Goal: Task Accomplishment & Management: Manage account settings

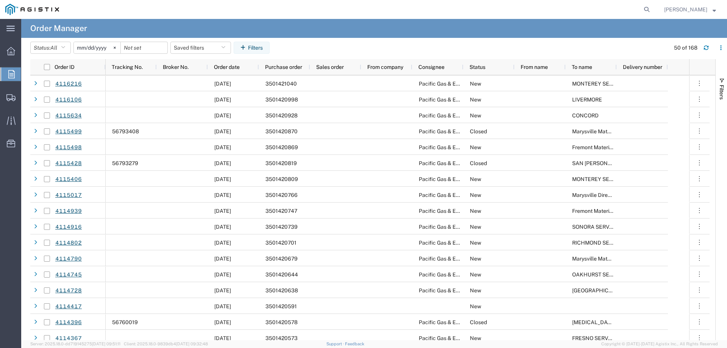
click at [260, 44] on button "Filters" at bounding box center [252, 48] width 36 height 12
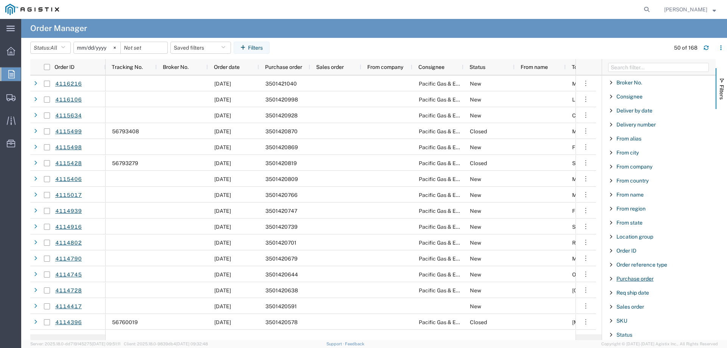
click at [630, 280] on span "Purchase order" at bounding box center [634, 279] width 37 height 6
click at [635, 310] on input "Filter Value" at bounding box center [661, 310] width 99 height 9
type input "3501420117"
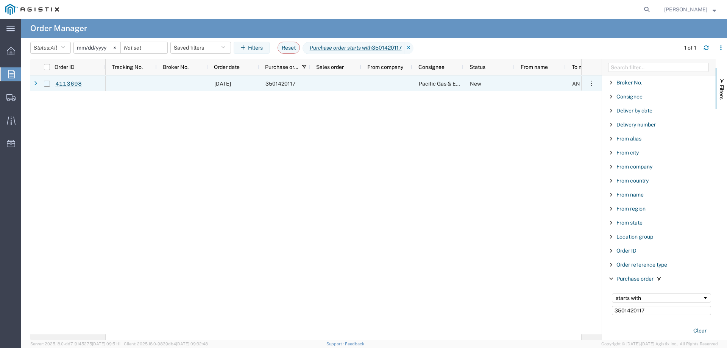
click at [47, 84] on input "Press Space to toggle row selection (unchecked)" at bounding box center [47, 84] width 6 height 6
checkbox input "true"
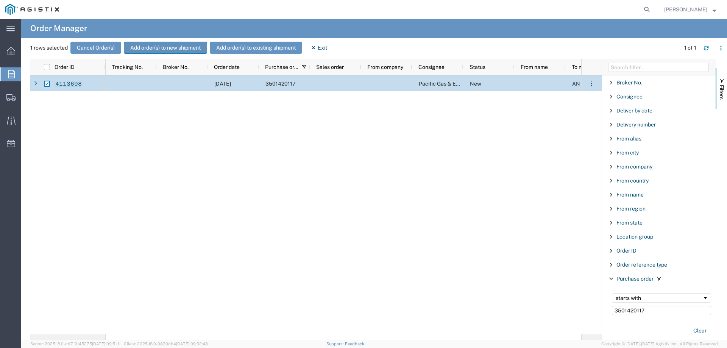
click at [169, 47] on button "Add order(s) to new shipment" at bounding box center [165, 48] width 83 height 12
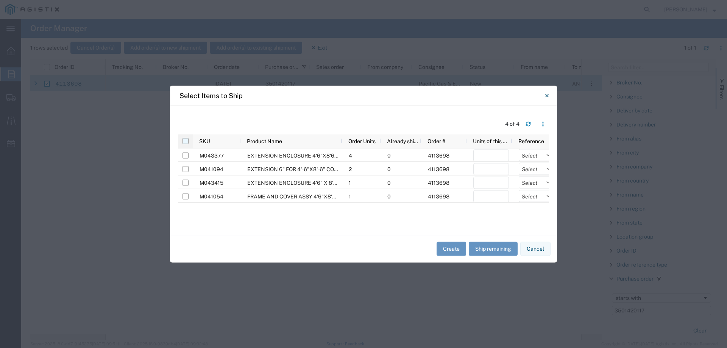
click at [184, 140] on input "checkbox" at bounding box center [185, 141] width 6 height 6
checkbox input "true"
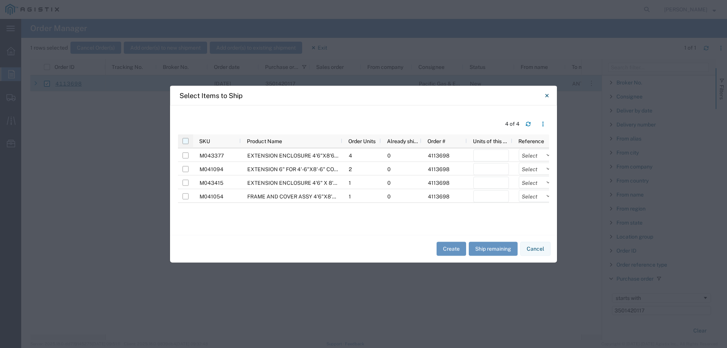
checkbox input "true"
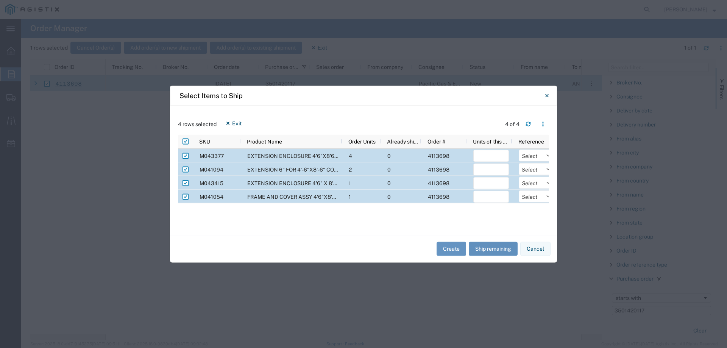
drag, startPoint x: 495, startPoint y: 250, endPoint x: 495, endPoint y: 242, distance: 8.3
click at [495, 250] on button "Ship remaining" at bounding box center [493, 249] width 49 height 14
type input "4"
type input "2"
type input "1"
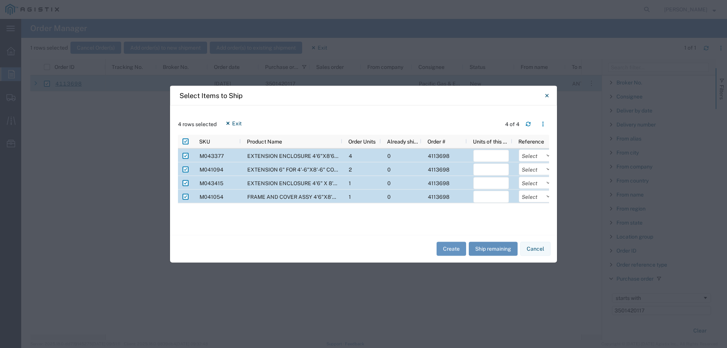
type input "1"
click at [527, 156] on select "Select Purchase Order Delivery Number" at bounding box center [537, 155] width 36 height 12
select select "PURCHORD"
click at [519, 149] on select "Select Purchase Order Delivery Number" at bounding box center [537, 155] width 36 height 12
click at [534, 169] on select "Select Purchase Order Delivery Number" at bounding box center [537, 169] width 36 height 12
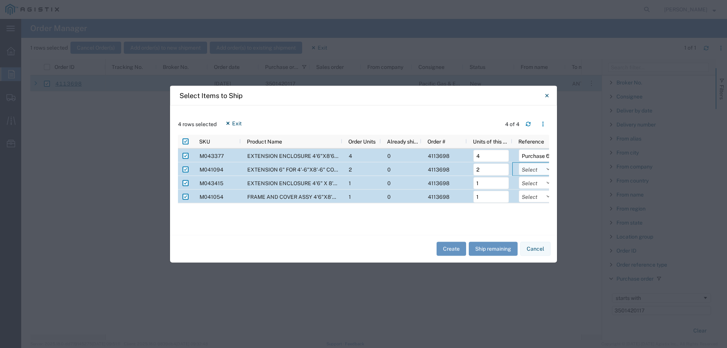
select select "PURCHORD"
click at [519, 163] on select "Select Purchase Order Delivery Number" at bounding box center [537, 169] width 36 height 12
click at [531, 185] on select "Select Purchase Order Delivery Number" at bounding box center [537, 182] width 36 height 12
select select "PURCHORD"
click at [519, 176] on select "Select Purchase Order Delivery Number" at bounding box center [537, 182] width 36 height 12
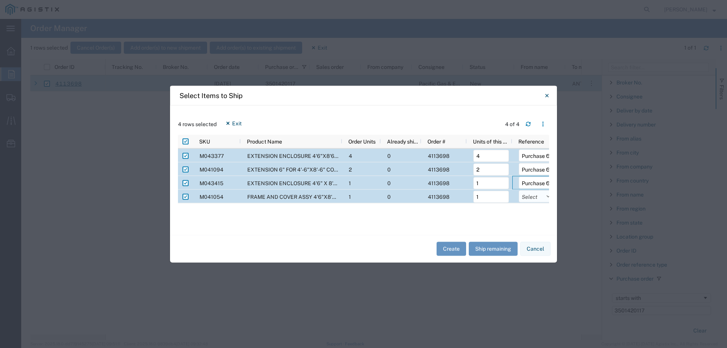
click at [531, 199] on select "Select Purchase Order Delivery Number" at bounding box center [537, 196] width 36 height 12
click at [519, 190] on select "Select Purchase Order Delivery Number" at bounding box center [537, 196] width 36 height 12
click at [531, 201] on select "Select Purchase Order Delivery Number" at bounding box center [537, 196] width 36 height 12
select select "PURCHORD"
click at [519, 190] on select "Select Purchase Order Delivery Number" at bounding box center [537, 196] width 36 height 12
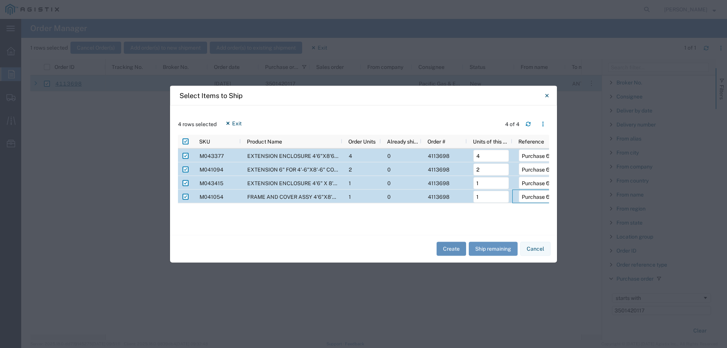
click at [441, 253] on button "Create" at bounding box center [451, 249] width 30 height 14
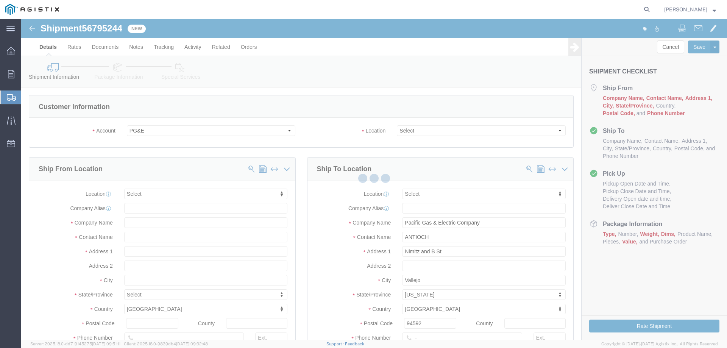
click at [417, 132] on div at bounding box center [374, 179] width 706 height 321
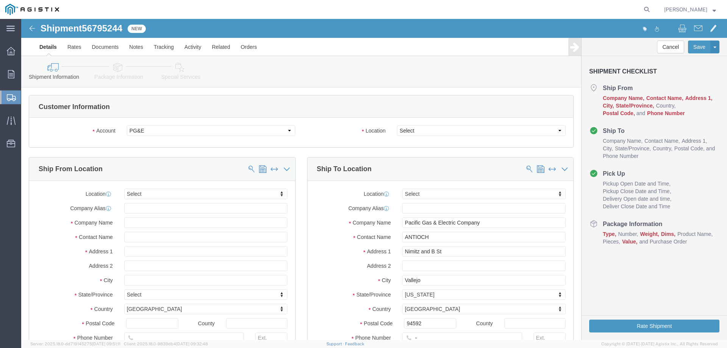
select select
click select "Select All Others Fremont DC Fresno DC Wheatland DC"
select select "23082"
click select "Select All Others Fremont DC Fresno DC Wheatland DC"
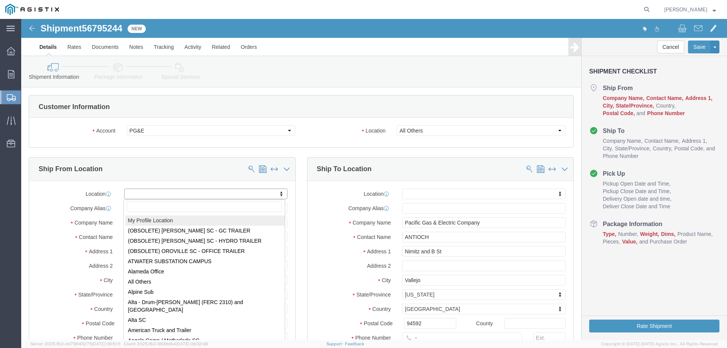
select select "MYPROFILE"
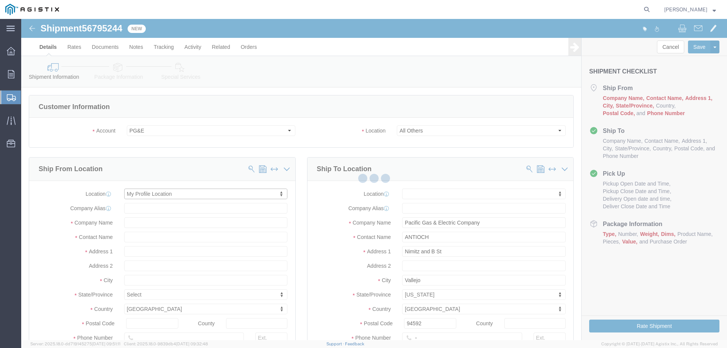
select select "CA"
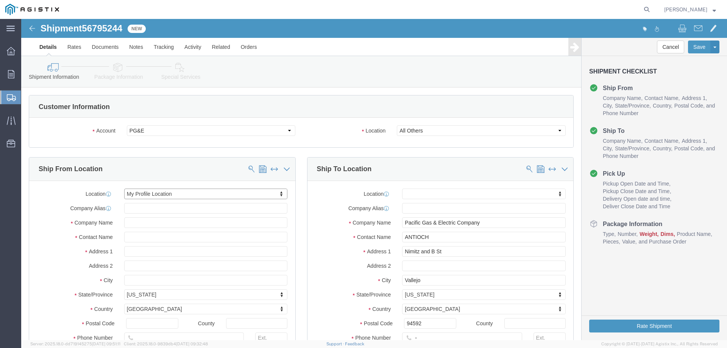
scroll to position [38, 0]
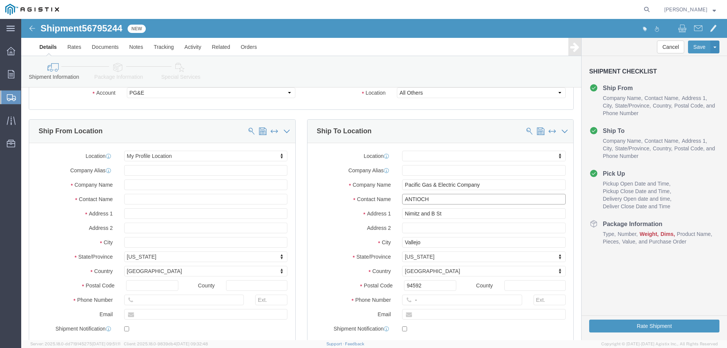
drag, startPoint x: 386, startPoint y: 178, endPoint x: 363, endPoint y: 177, distance: 22.7
click div "Contact Name ANTIOCH"
paste input "4660 Point of Timber Rd"
type input "4660 Point of Timber Rd"
paste input "4660 Point of Timber Rd"
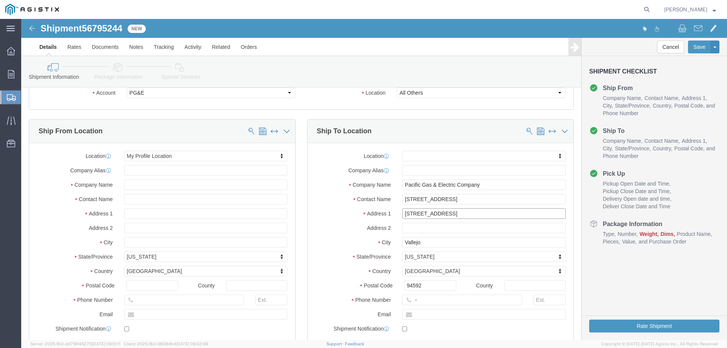
type input "4660 Point of Timber Rd"
type input "Discovery Bay"
type input "94505"
type input "123-456-7891"
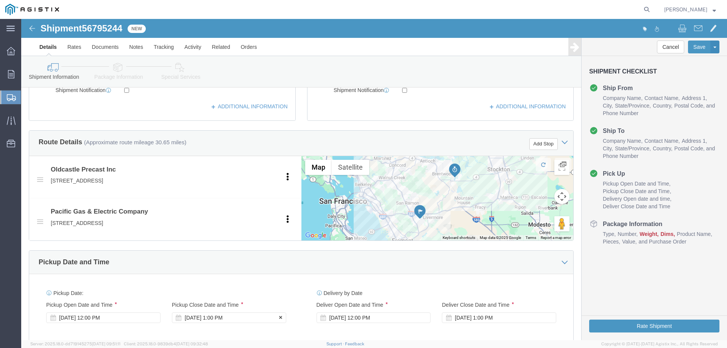
scroll to position [341, 0]
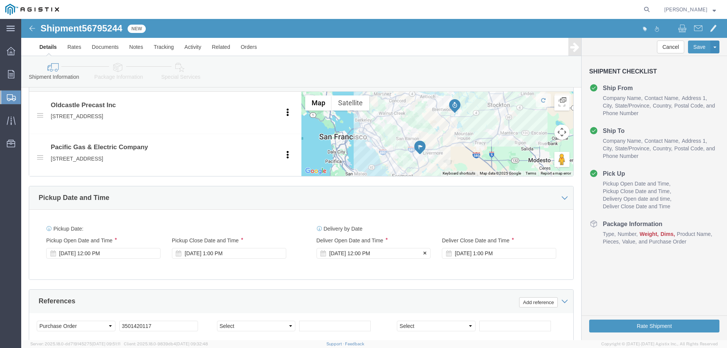
click div "Sep 12 2025 12:00 PM"
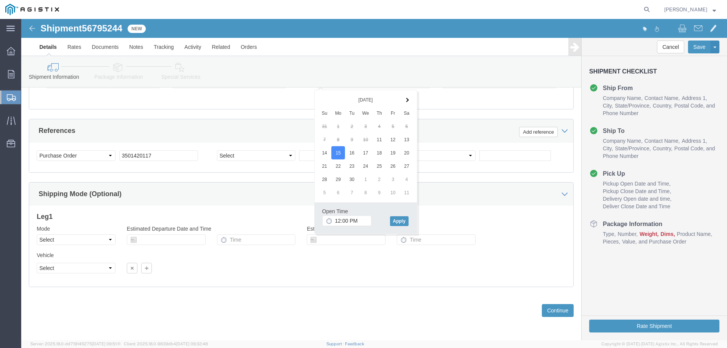
click div "Open Time 12:00 PM Sep 15 2025 12:00 PM - Sep 15 2025 12:00 PM Cancel Apply"
click button "Apply"
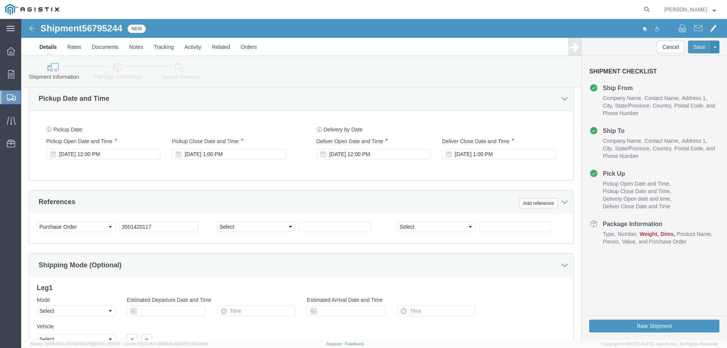
scroll to position [435, 0]
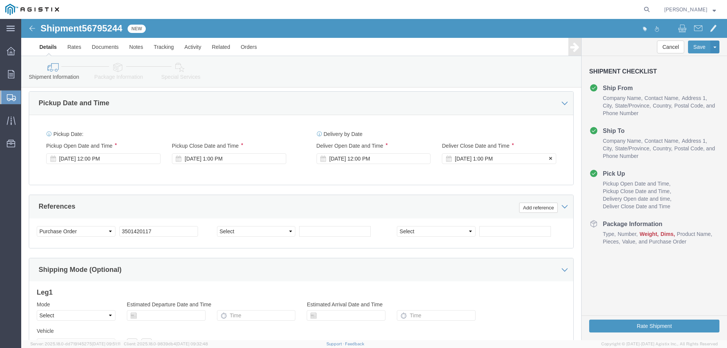
click div "Sep 15 2025 1:00 PM"
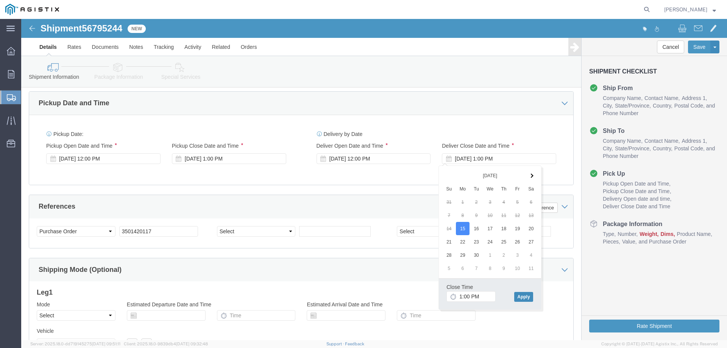
click button "Apply"
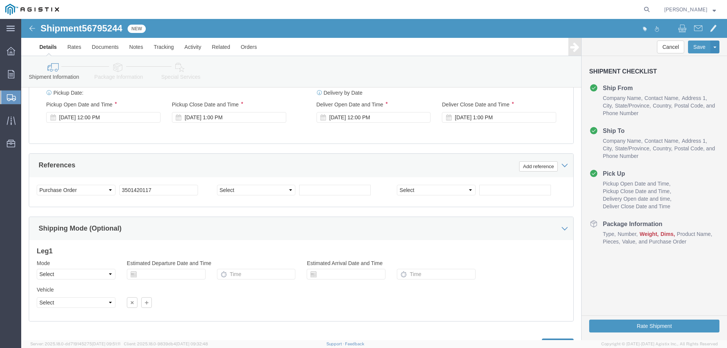
scroll to position [511, 0]
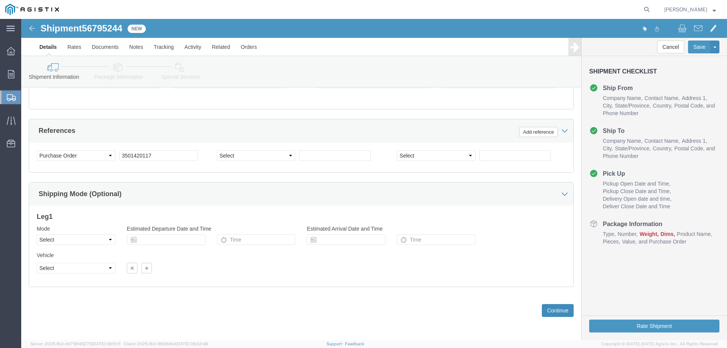
click button "Continue"
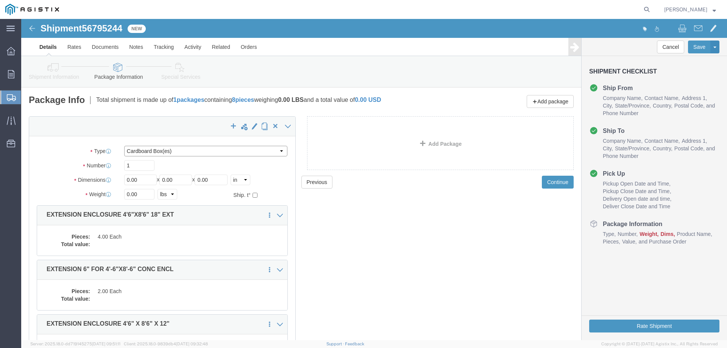
click select "Select Bulk Bundle(s) Cardboard Box(es) Carton(s) Crate(s) Drum(s) (Fiberboard)…"
select select "YRPK"
click select "Select Bulk Bundle(s) Cardboard Box(es) Carton(s) Crate(s) Drum(s) (Fiberboard)…"
click input "0.00"
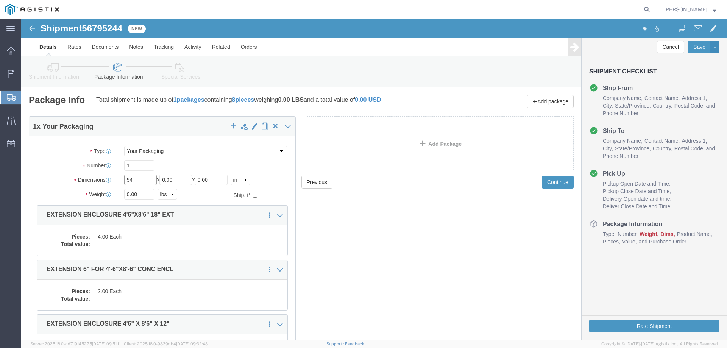
type input "54"
type input "102"
type input "18"
type input "18800"
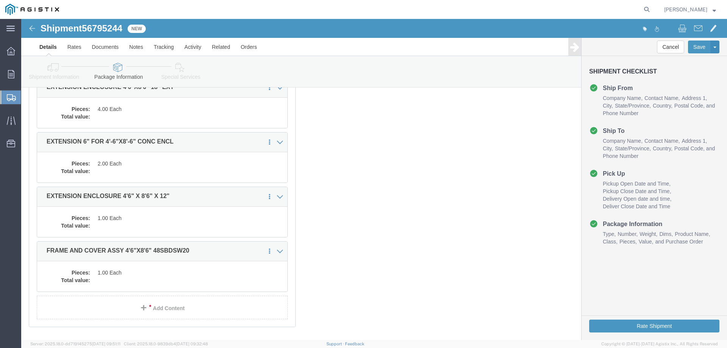
scroll to position [109, 0]
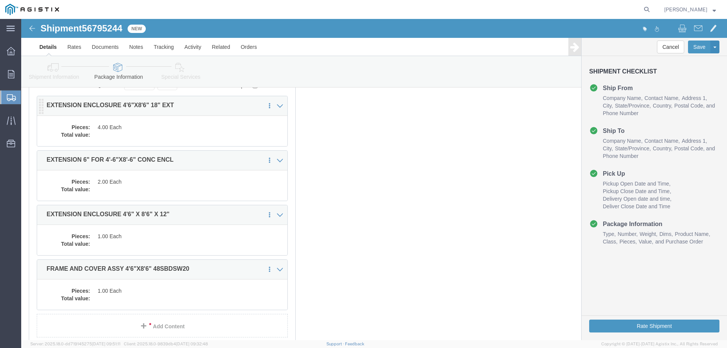
click dd "4.00 Each"
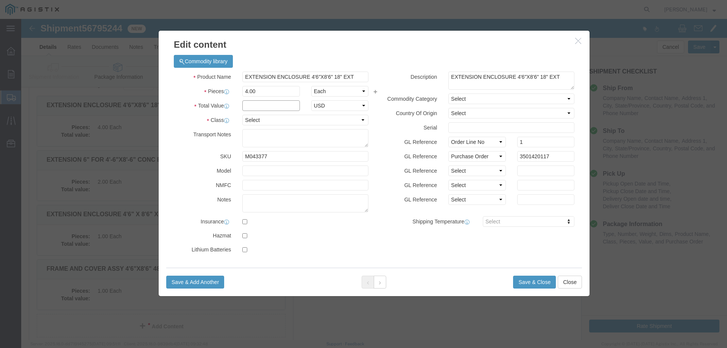
click input "text"
type input "1"
select select "USD"
select select "55"
click button "Save & Close"
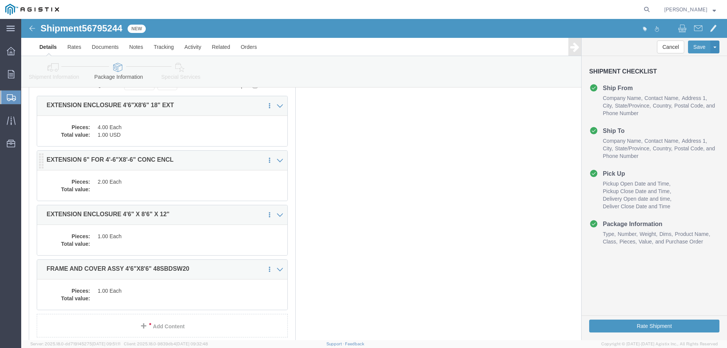
click dd "2.00 Each"
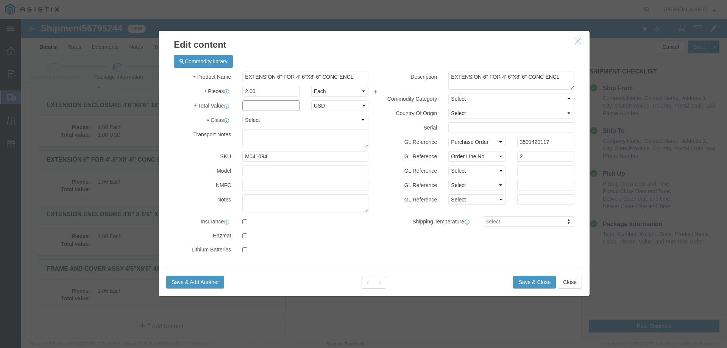
click input "text"
type input "1"
select select "USD"
select select "55"
click button "Save & Close"
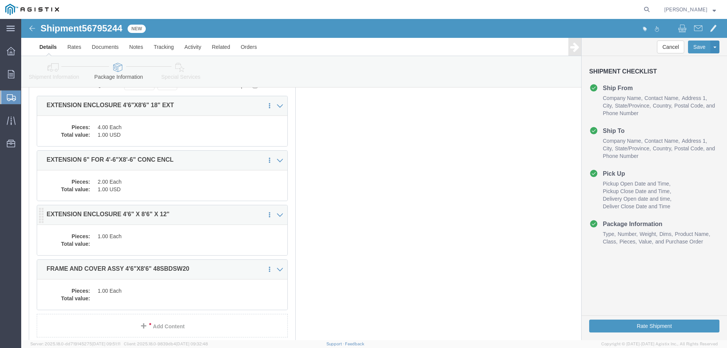
click div "Pieces: 1.00 Each Total value:"
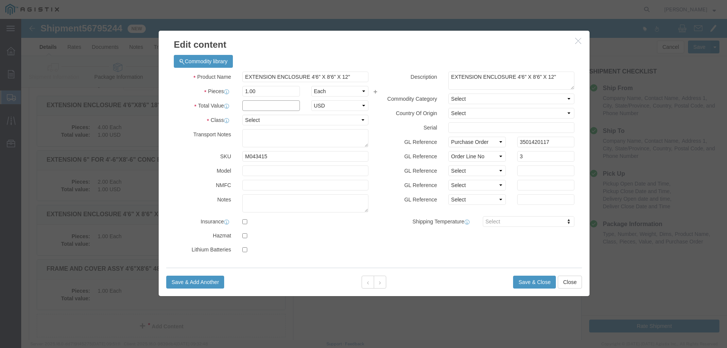
click input "text"
type input "1"
select select "USD"
select select "55"
click button "Save & Close"
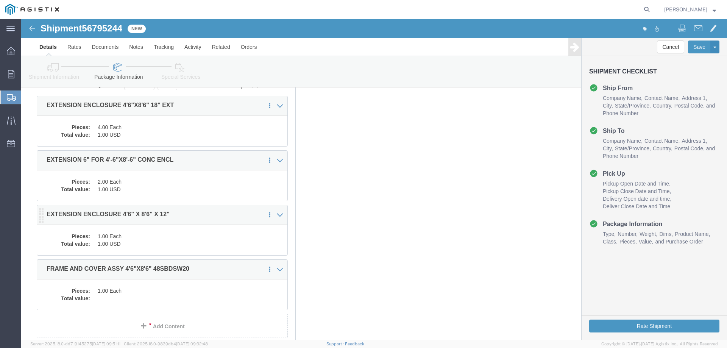
click dd "1.00 Each"
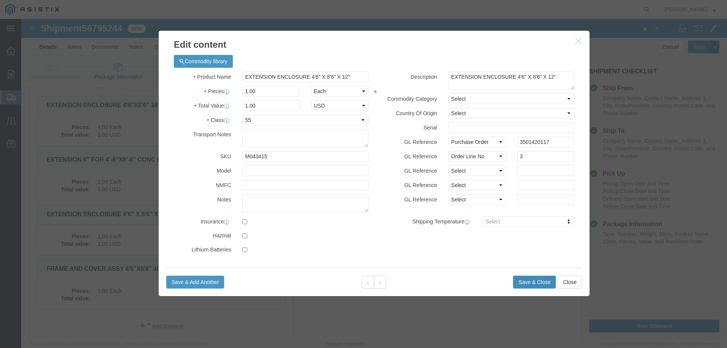
click button "Save & Close"
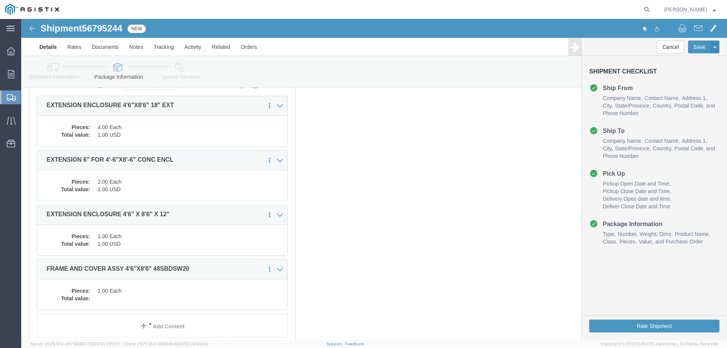
click dd "1.00 Each"
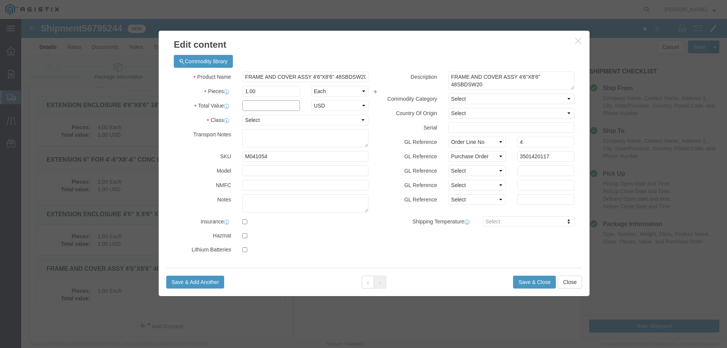
click input "text"
type input "1"
select select "USD"
select select "55"
click button "Save & Close"
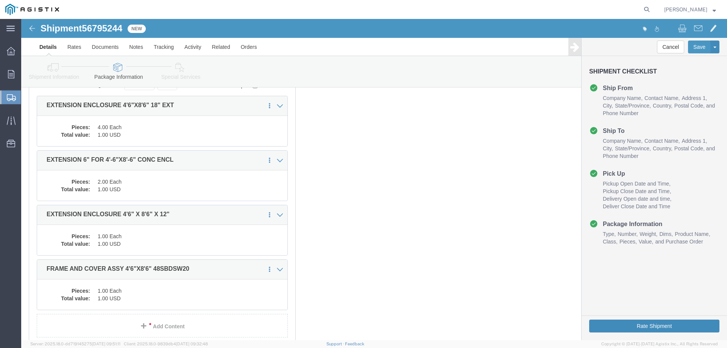
click button "Rate Shipment"
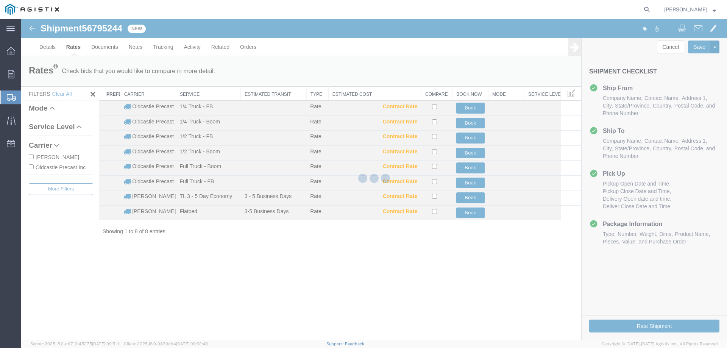
scroll to position [0, 0]
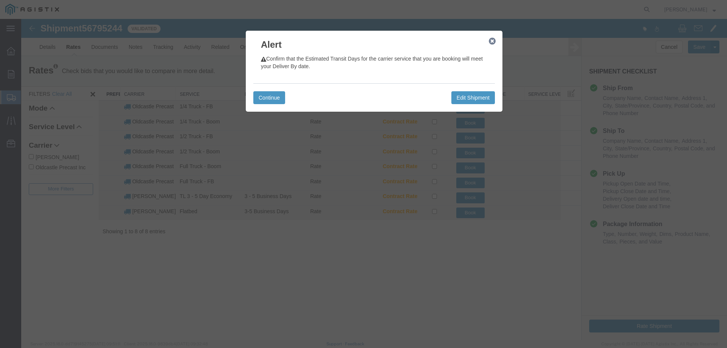
click at [492, 41] on icon "button" at bounding box center [492, 41] width 7 height 6
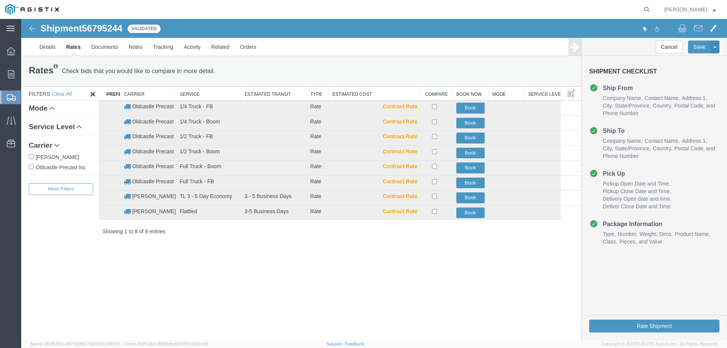
click at [64, 169] on label "Oldcastle Precast Inc" at bounding box center [61, 167] width 64 height 8
click at [34, 169] on input "Oldcastle Precast Inc" at bounding box center [31, 166] width 5 height 5
checkbox input "true"
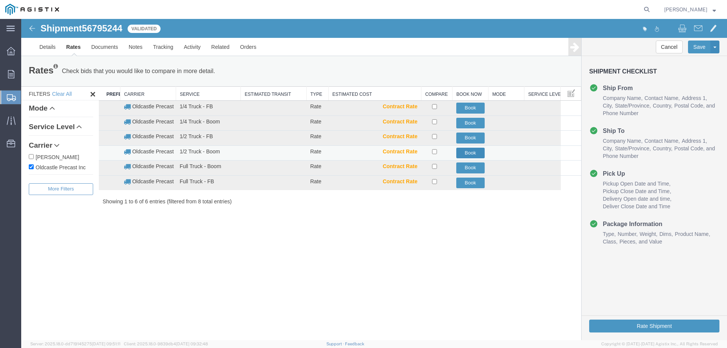
click at [477, 151] on button "Book" at bounding box center [470, 153] width 28 height 11
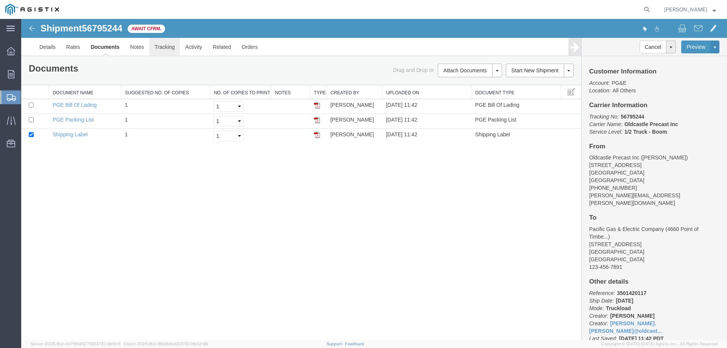
click at [167, 48] on link "Tracking" at bounding box center [164, 47] width 31 height 18
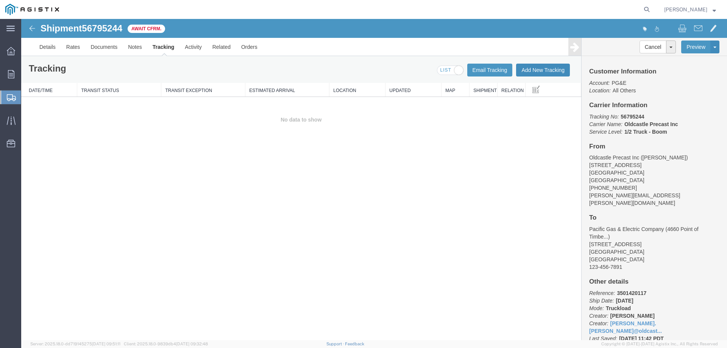
click at [539, 73] on button "Add New Tracking" at bounding box center [543, 70] width 54 height 13
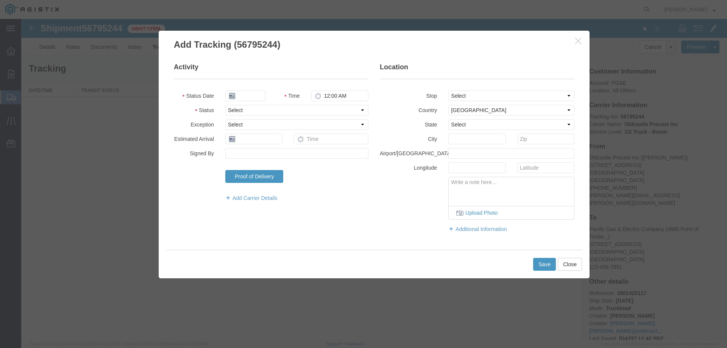
type input "09/11/2025"
type input "12:00 PM"
click at [274, 112] on select "Select Arrival Notice Available Arrival Notice Imported Arrive at Delivery Loca…" at bounding box center [296, 110] width 143 height 11
select select "DELIVRED"
click at [225, 105] on select "Select Arrival Notice Available Arrival Notice Imported Arrive at Delivery Loca…" at bounding box center [296, 110] width 143 height 11
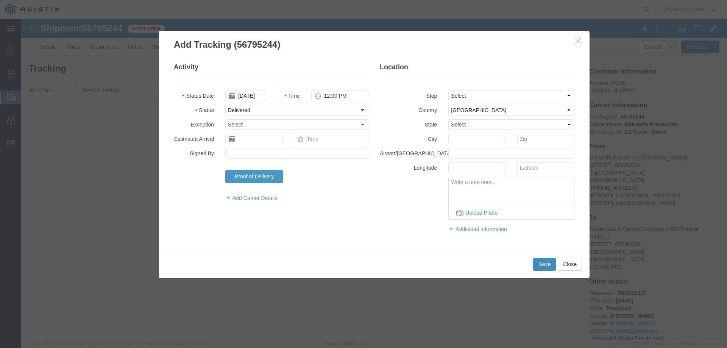
click at [542, 265] on button "Save" at bounding box center [544, 264] width 23 height 13
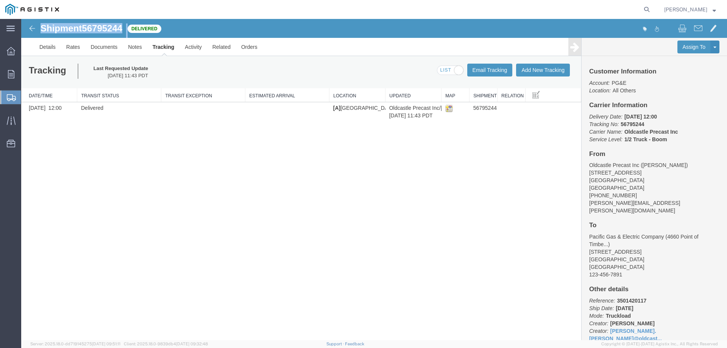
drag, startPoint x: 42, startPoint y: 27, endPoint x: 129, endPoint y: 28, distance: 87.4
click at [129, 28] on div "Shipment 56795244 1 of 1 Delivered" at bounding box center [198, 30] width 352 height 14
click at [113, 26] on span "56795244" at bounding box center [102, 28] width 41 height 10
drag, startPoint x: 40, startPoint y: 26, endPoint x: 125, endPoint y: 28, distance: 84.4
click at [125, 28] on div "Shipment 56795244 1 of 1 Delivered" at bounding box center [198, 30] width 352 height 14
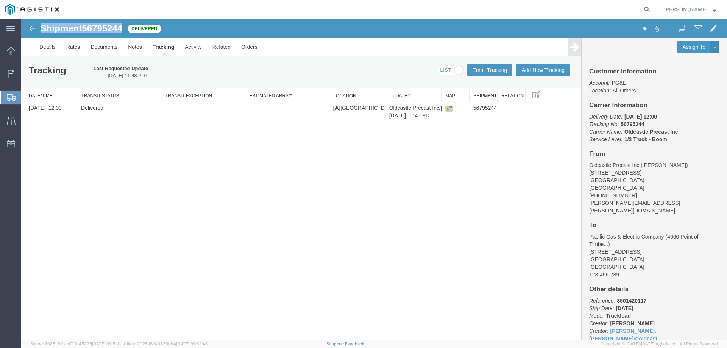
copy h1 "Shipment 56795244"
click at [12, 75] on icon at bounding box center [11, 74] width 6 height 8
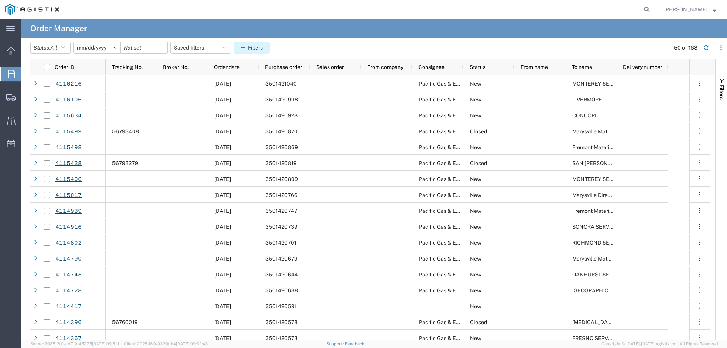
click at [257, 50] on button "Filters" at bounding box center [252, 48] width 36 height 12
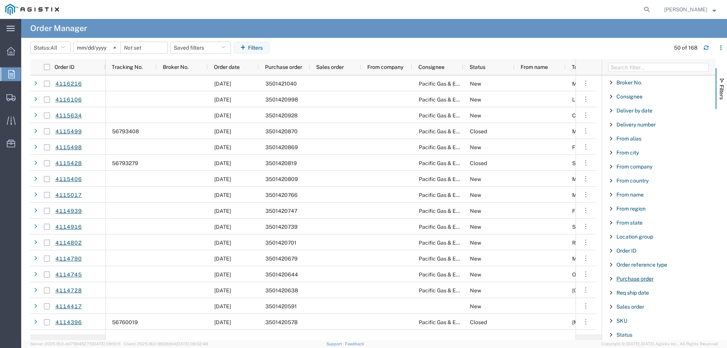
click at [640, 278] on span "Purchase order" at bounding box center [634, 279] width 37 height 6
click at [636, 311] on input "Filter Value" at bounding box center [661, 310] width 99 height 9
type input "3501420928"
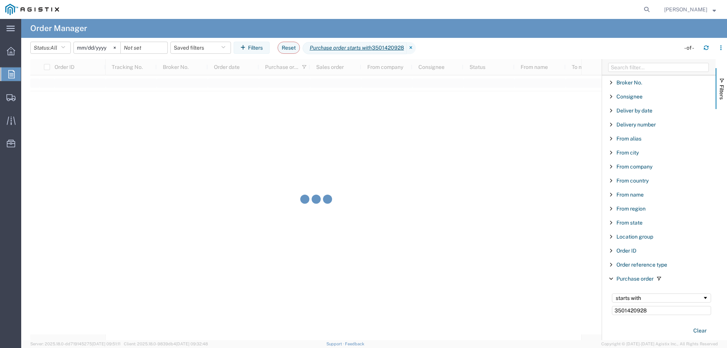
click at [104, 48] on input "2025-08-11" at bounding box center [97, 47] width 47 height 11
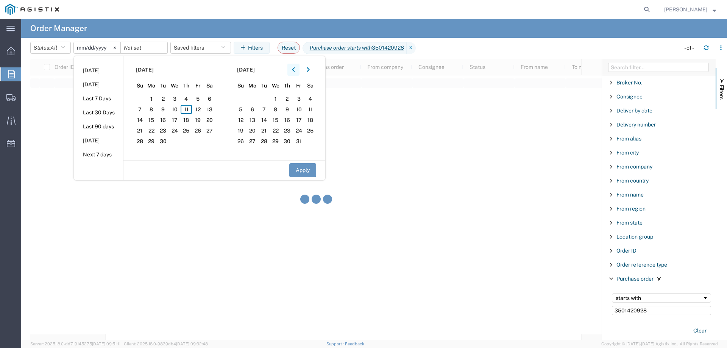
click at [295, 69] on icon "button" at bounding box center [293, 69] width 3 height 5
click at [165, 101] on span "1" at bounding box center [163, 98] width 12 height 9
click at [309, 171] on button "Apply" at bounding box center [302, 170] width 27 height 14
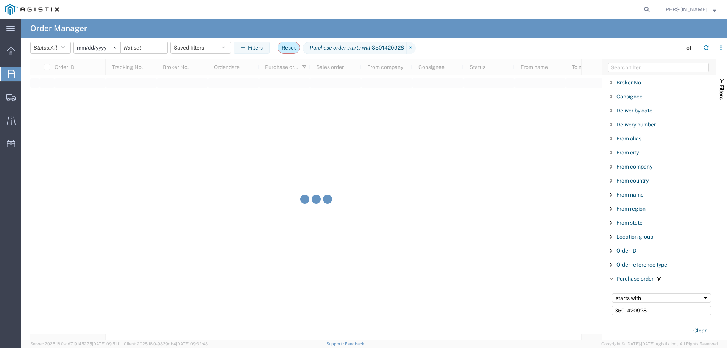
click at [293, 48] on button "Reset" at bounding box center [288, 48] width 22 height 12
type input "2025-08-11"
click at [95, 46] on input "2025-08-11" at bounding box center [97, 47] width 47 height 11
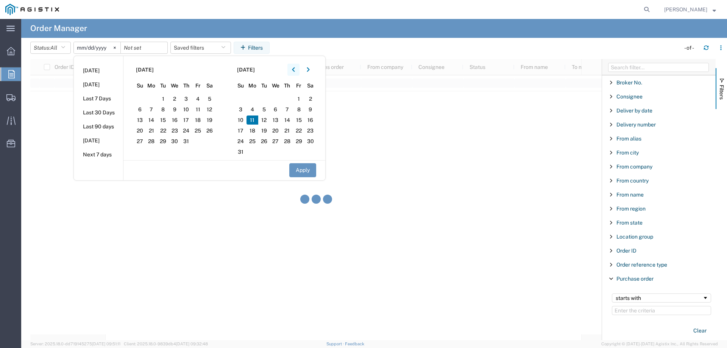
click at [299, 69] on button "button" at bounding box center [293, 70] width 12 height 12
click at [295, 70] on icon "button" at bounding box center [293, 69] width 3 height 5
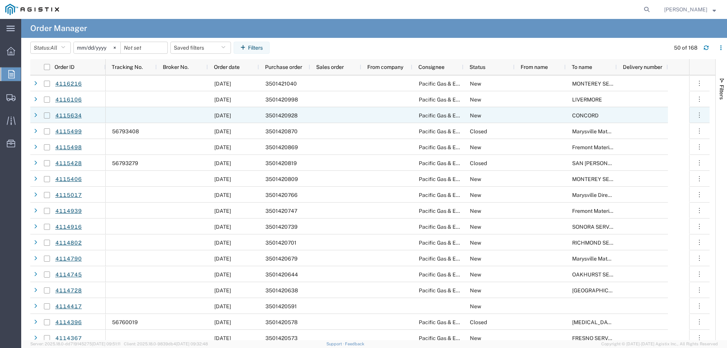
click at [47, 115] on input "Press Space to toggle row selection (unchecked)" at bounding box center [47, 115] width 6 height 6
checkbox input "true"
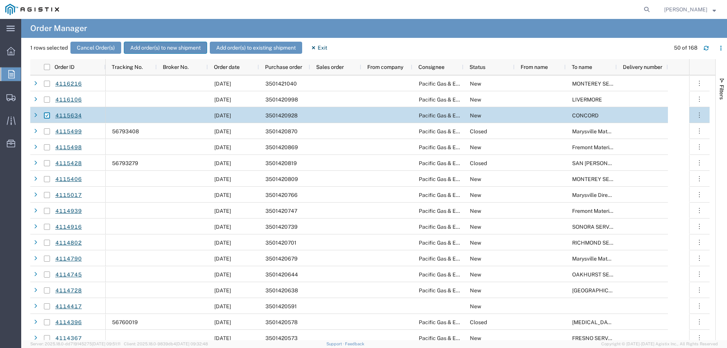
click at [151, 49] on button "Add order(s) to new shipment" at bounding box center [165, 48] width 83 height 12
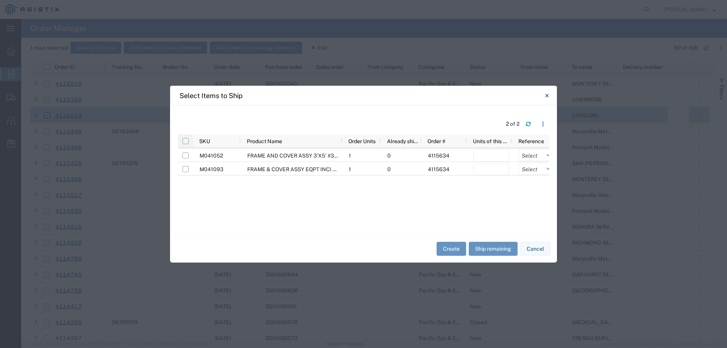
click at [185, 140] on input "checkbox" at bounding box center [185, 141] width 6 height 6
checkbox input "true"
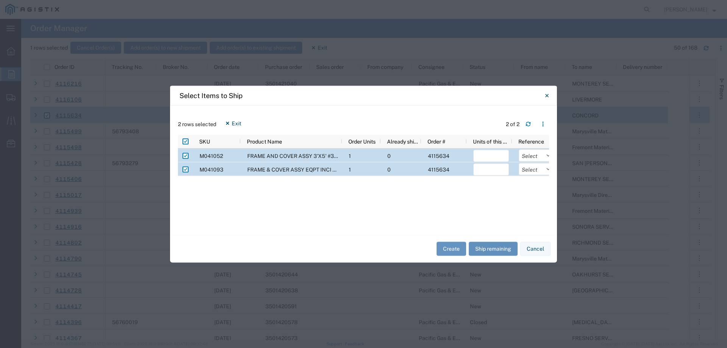
click at [489, 251] on button "Ship remaining" at bounding box center [493, 249] width 49 height 14
type input "1"
drag, startPoint x: 529, startPoint y: 157, endPoint x: 530, endPoint y: 161, distance: 4.2
click at [529, 157] on select "Select Purchase Order Delivery Number" at bounding box center [537, 155] width 36 height 12
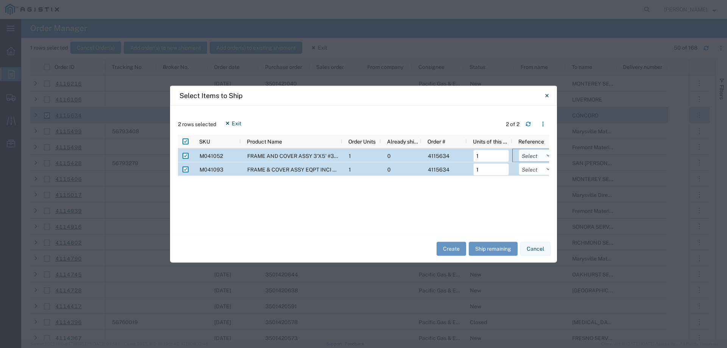
select select "PURCHORD"
click at [519, 149] on select "Select Purchase Order Delivery Number" at bounding box center [537, 155] width 36 height 12
click at [533, 170] on select "Select Purchase Order Delivery Number" at bounding box center [537, 169] width 36 height 12
select select "PURCHORD"
click at [519, 163] on select "Select Purchase Order Delivery Number" at bounding box center [537, 169] width 36 height 12
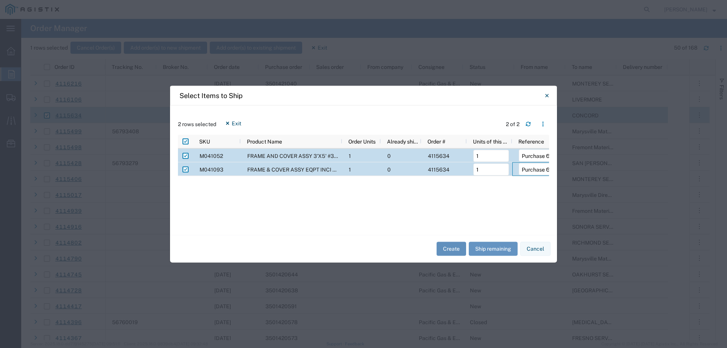
click at [454, 249] on button "Create" at bounding box center [451, 249] width 30 height 14
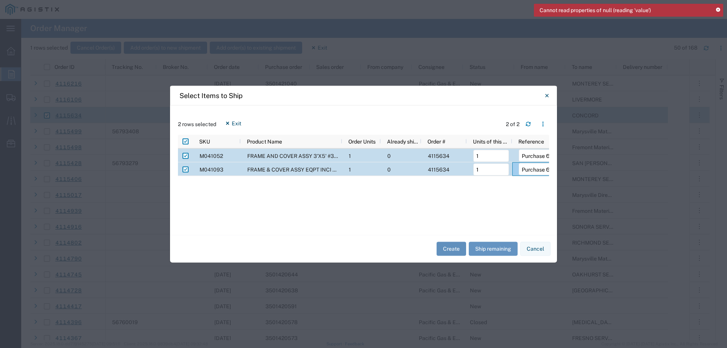
click at [454, 248] on button "Create" at bounding box center [451, 249] width 30 height 14
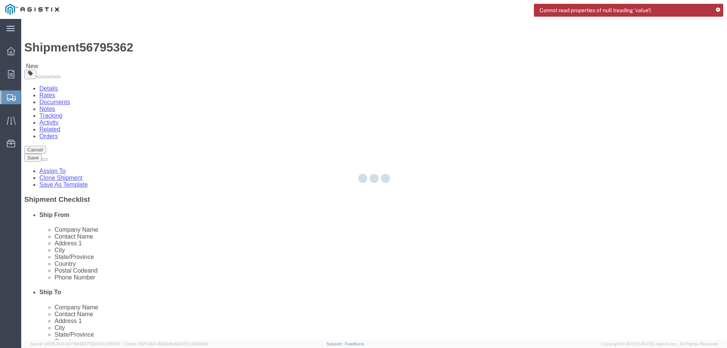
select select
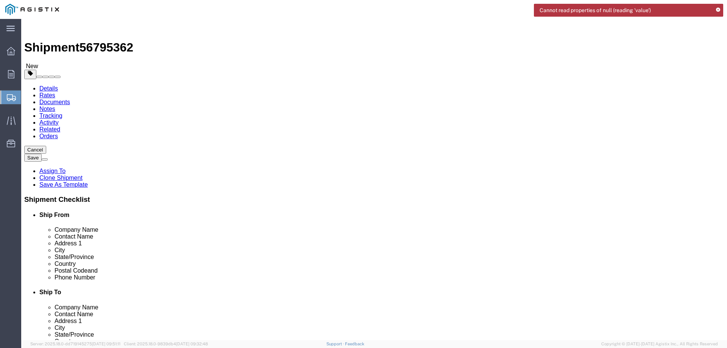
drag, startPoint x: 432, startPoint y: 131, endPoint x: 411, endPoint y: 112, distance: 28.4
click select "Select All Others Fremont DC Fresno DC Wheatland DC"
select select "23082"
click select "Select All Others Fremont DC Fresno DC Wheatland DC"
select select "MYPROFILE"
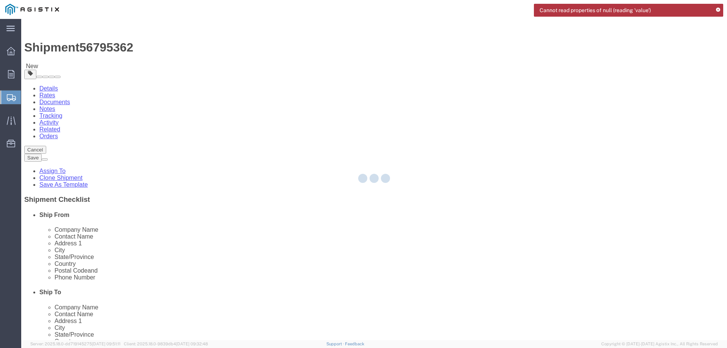
select select "CA"
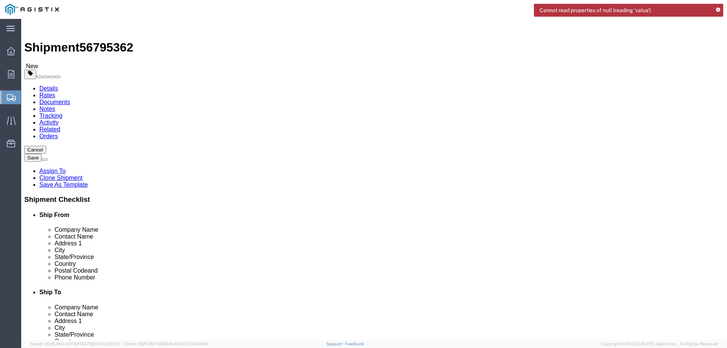
click at [718, 8] on icon at bounding box center [718, 10] width 4 height 4
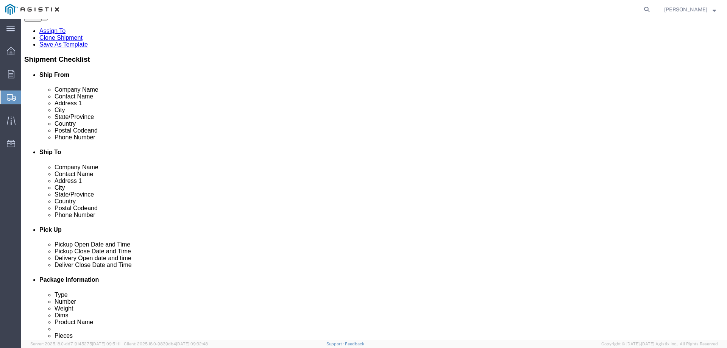
scroll to position [76, 0]
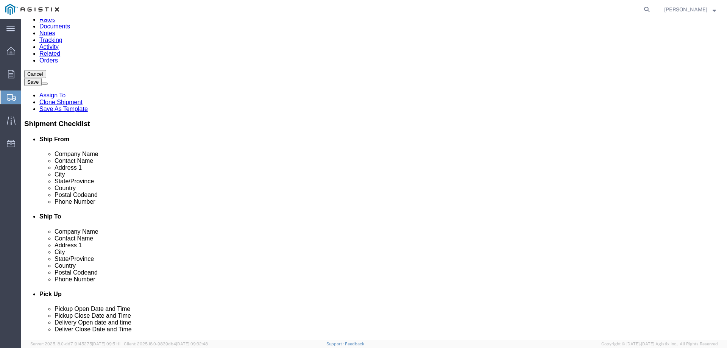
click input "-"
type input "123-456-7891"
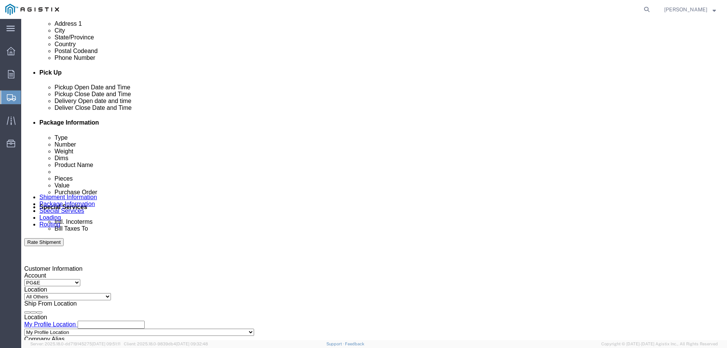
scroll to position [379, 0]
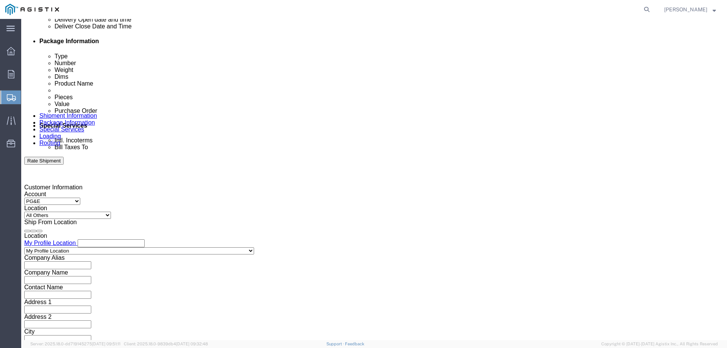
click div "Sep 18 2025 12:00 PM"
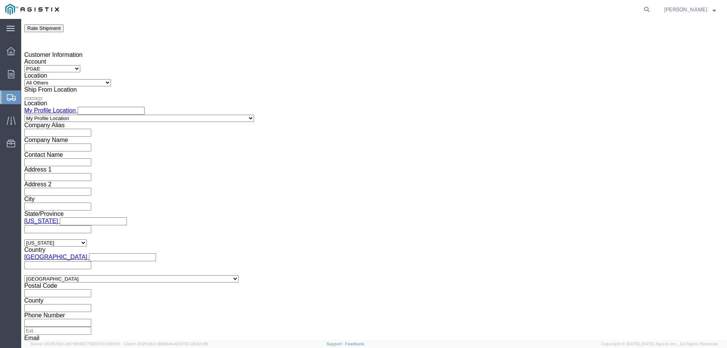
click button "Apply"
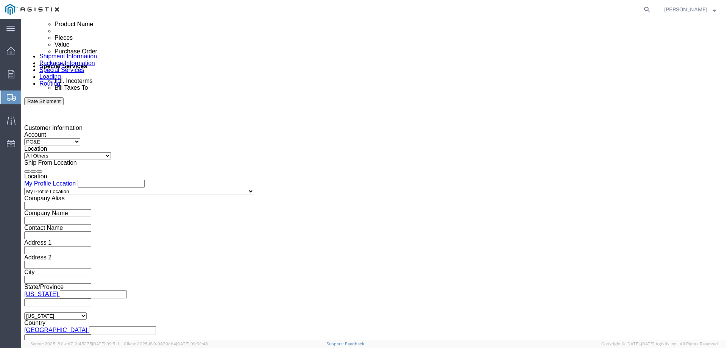
scroll to position [435, 0]
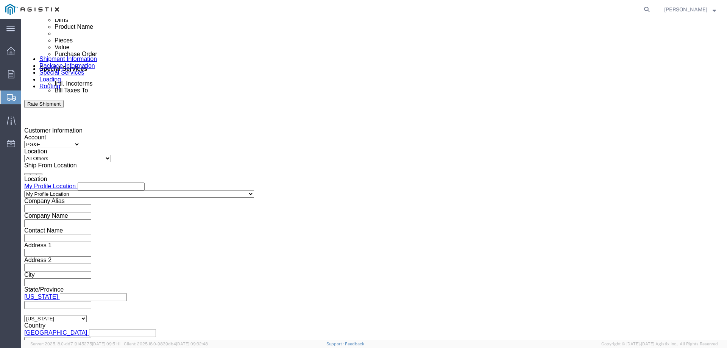
click div "Sep 18 2025 1:00 PM"
click button "Apply"
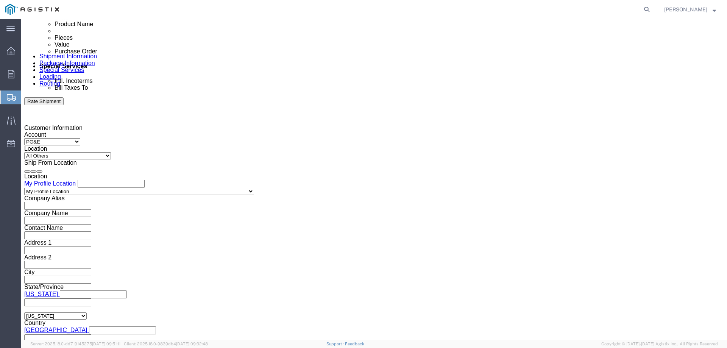
scroll to position [511, 0]
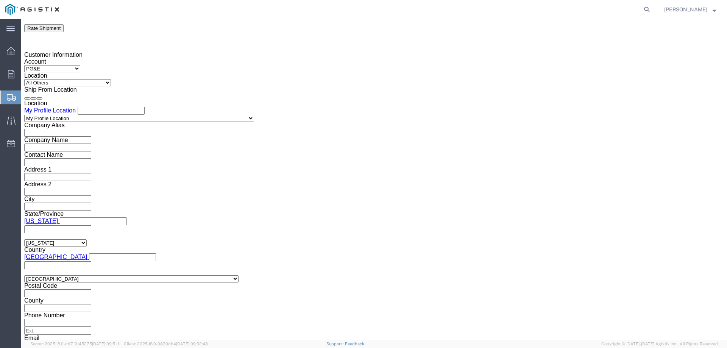
click button "Continue"
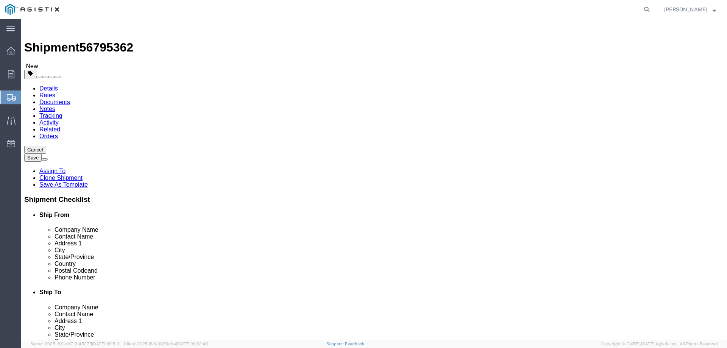
click select "Select Bulk Bundle(s) Cardboard Box(es) Carton(s) Crate(s) Drum(s) (Fiberboard)…"
select select "YRPK"
click select "Select Bulk Bundle(s) Cardboard Box(es) Carton(s) Crate(s) Drum(s) (Fiberboard)…"
click div "Number 1"
type input "2"
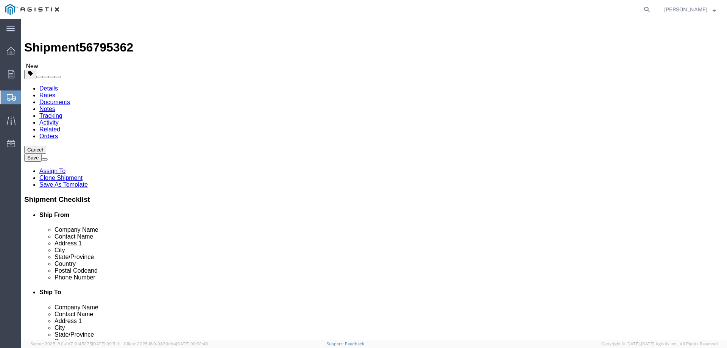
type input "36"
type input "60"
type input "3"
type input "6"
type input "800"
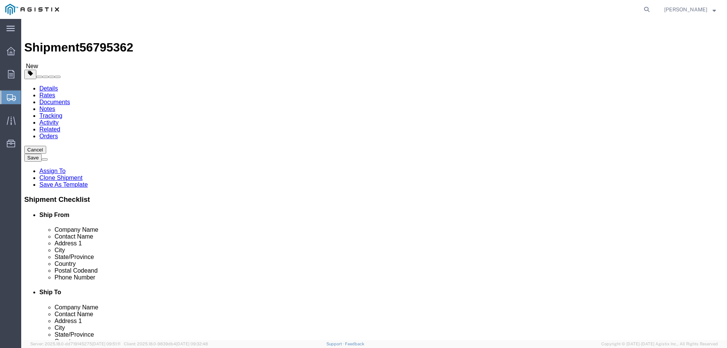
drag, startPoint x: 117, startPoint y: 158, endPoint x: 92, endPoint y: 158, distance: 25.0
click div "Dimensions Length 36 x Width 60 x Height 6 Select cm ft in"
type input "48"
type input "78"
click dd "1.00 Each"
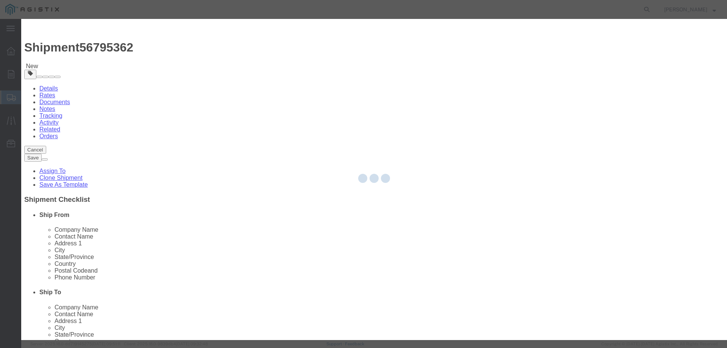
click at [260, 107] on div at bounding box center [374, 179] width 706 height 321
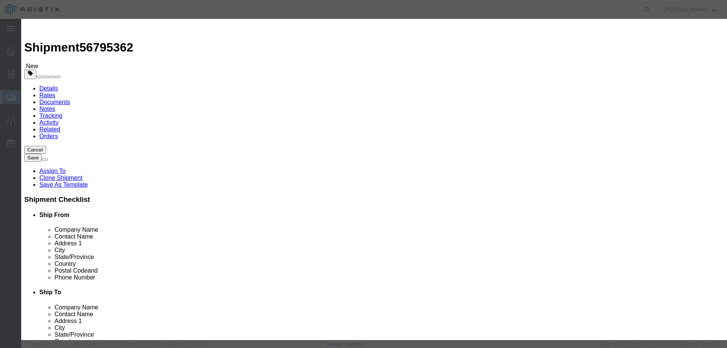
click input "text"
type input "1"
click select "Select 50 55 60 65 70 85 92.5 100 125 175 250 300 400"
select select "55"
click select "Select 50 55 60 65 70 85 92.5 100 125 175 250 300 400"
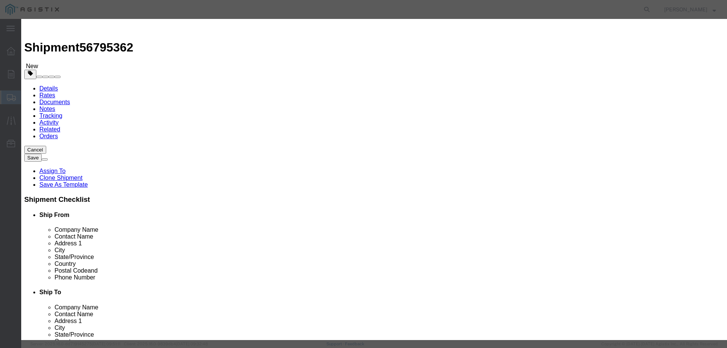
click button "Save & Close"
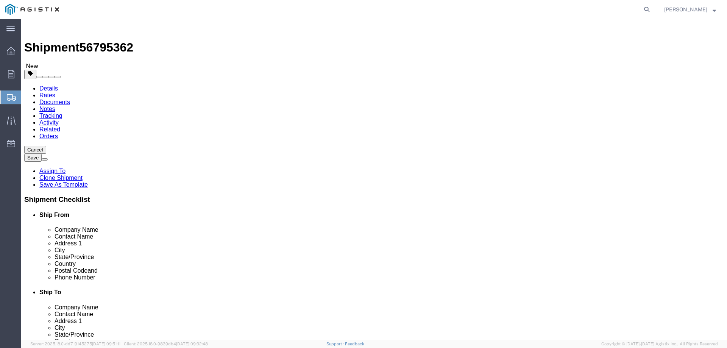
click div "Pieces: 1.00 Each Total value:"
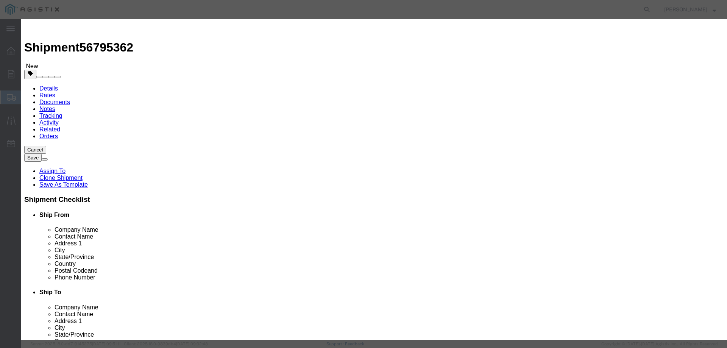
click input "text"
type input "1"
click select "Select 50 55 60 65 70 85 92.5 100 125 175 250 300 400"
select select "55"
click select "Select 50 55 60 65 70 85 92.5 100 125 175 250 300 400"
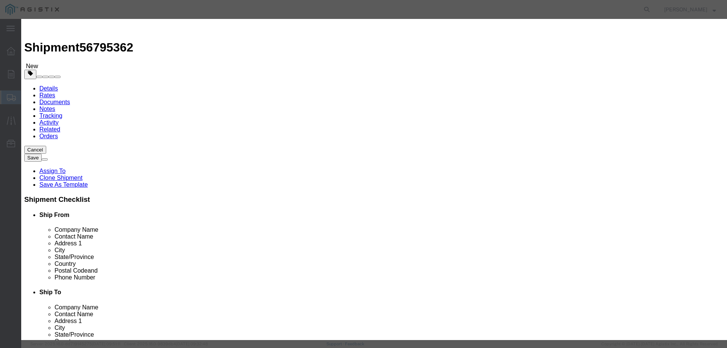
click button "Save & Close"
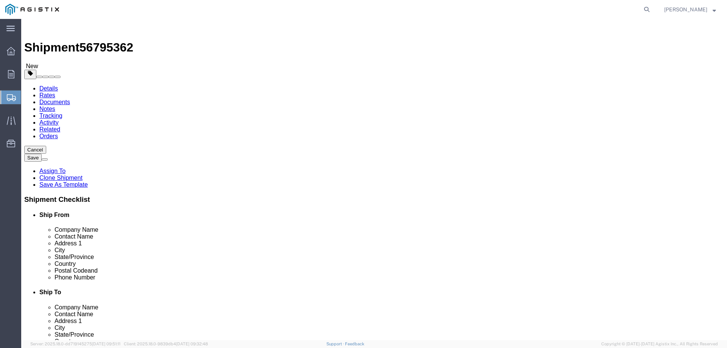
click button "Rate Shipment"
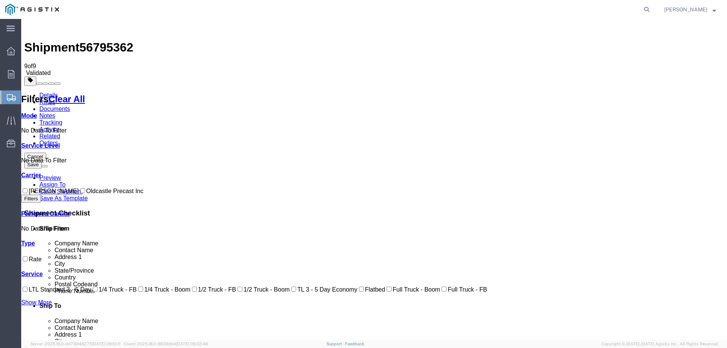
click at [79, 188] on label "Oldcastle Precast Inc" at bounding box center [111, 191] width 65 height 6
click at [80, 188] on input "Oldcastle Precast Inc" at bounding box center [82, 190] width 5 height 5
checkbox input "true"
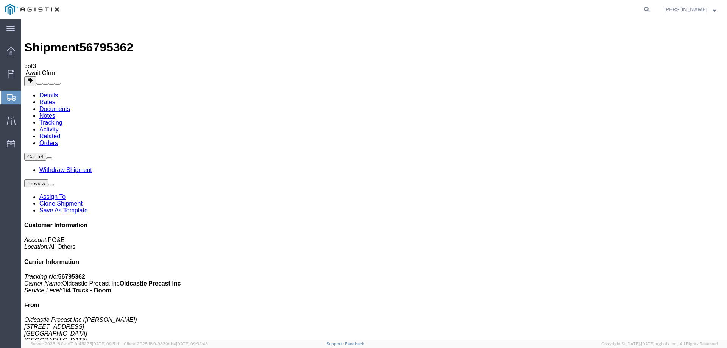
click at [62, 119] on link "Tracking" at bounding box center [50, 122] width 23 height 6
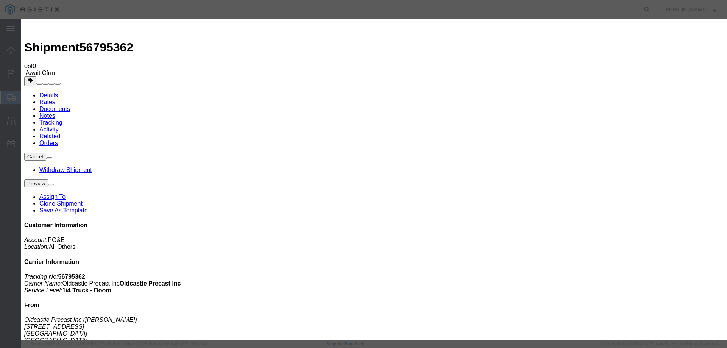
type input "09/11/2025"
type input "12:00 PM"
select select "DELIVRED"
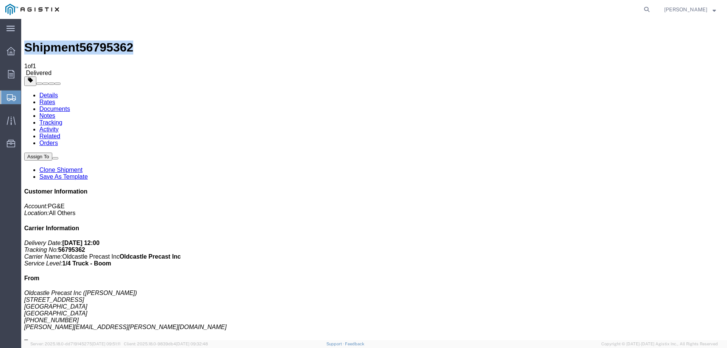
drag, startPoint x: 40, startPoint y: 26, endPoint x: 123, endPoint y: 29, distance: 83.3
click at [123, 29] on div "Shipment 56795362 1 of 1 Delivered" at bounding box center [374, 49] width 700 height 55
copy h1 "Shipment 56795362"
drag, startPoint x: 10, startPoint y: 69, endPoint x: 70, endPoint y: 16, distance: 79.6
click at [10, 69] on div at bounding box center [10, 74] width 21 height 15
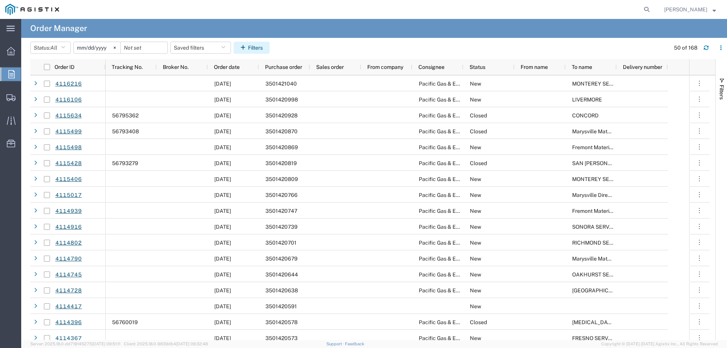
click at [265, 53] on button "Filters" at bounding box center [252, 48] width 36 height 12
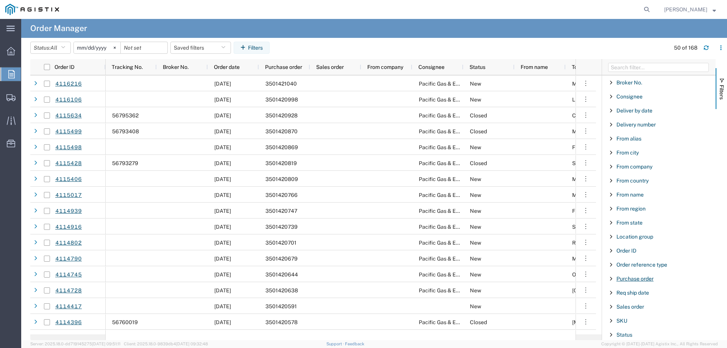
click at [624, 281] on span "Purchase order" at bounding box center [634, 279] width 37 height 6
click at [631, 312] on input "Filter Value" at bounding box center [661, 310] width 99 height 9
type input "3501420124"
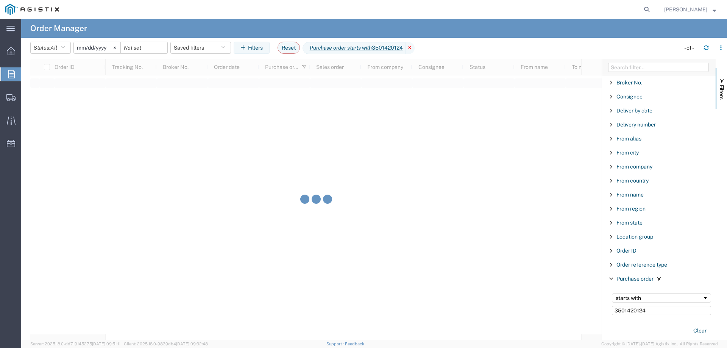
click at [414, 47] on icon at bounding box center [409, 48] width 9 height 12
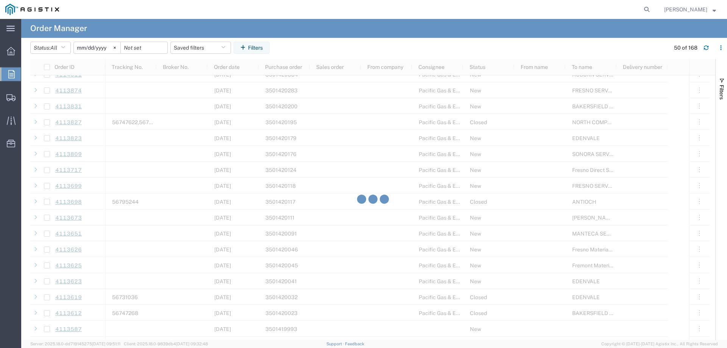
scroll to position [681, 0]
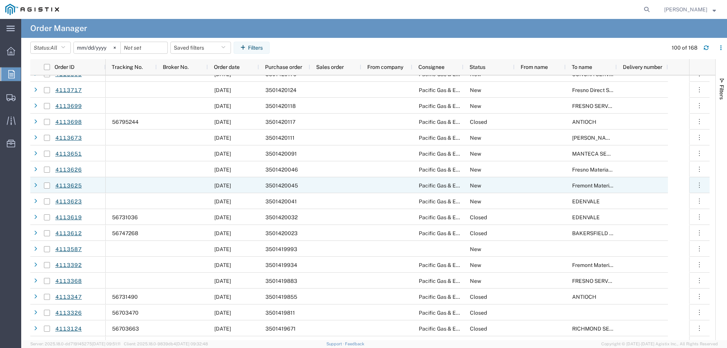
scroll to position [530, 0]
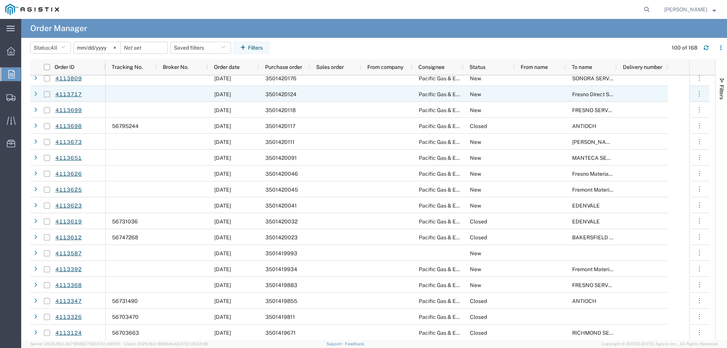
click at [48, 94] on input "Press Space to toggle row selection (unchecked)" at bounding box center [47, 94] width 6 height 6
checkbox input "true"
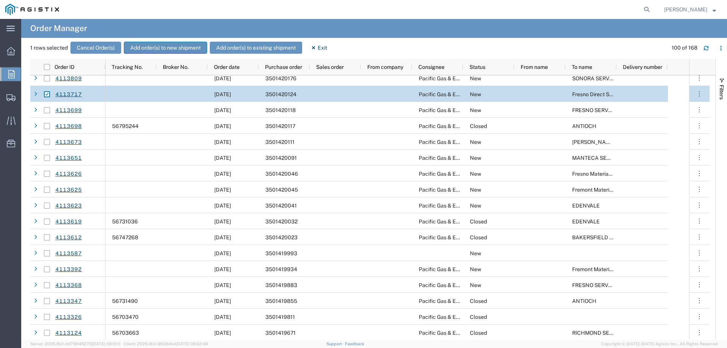
click at [140, 47] on button "Add order(s) to new shipment" at bounding box center [165, 48] width 83 height 12
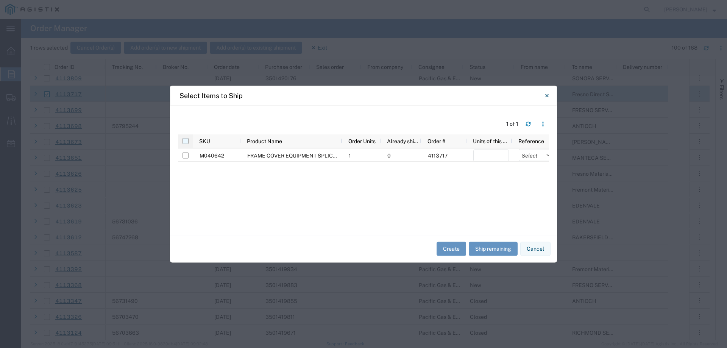
click at [187, 139] on input "checkbox" at bounding box center [185, 141] width 6 height 6
checkbox input "true"
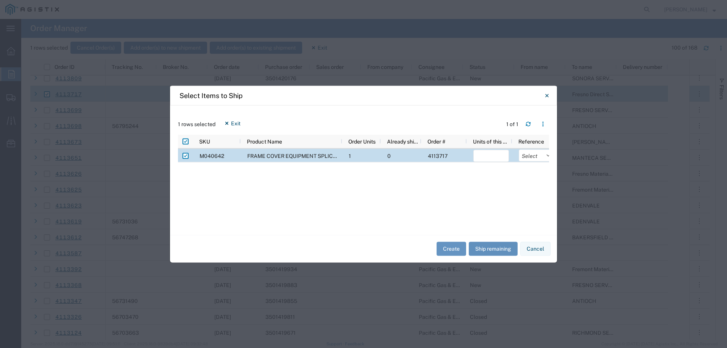
click at [496, 246] on button "Ship remaining" at bounding box center [493, 249] width 49 height 14
type input "1"
click at [530, 152] on select "Select Purchase Order Delivery Number" at bounding box center [537, 155] width 36 height 12
select select "PURCHORD"
click at [519, 149] on select "Select Purchase Order Delivery Number" at bounding box center [537, 155] width 36 height 12
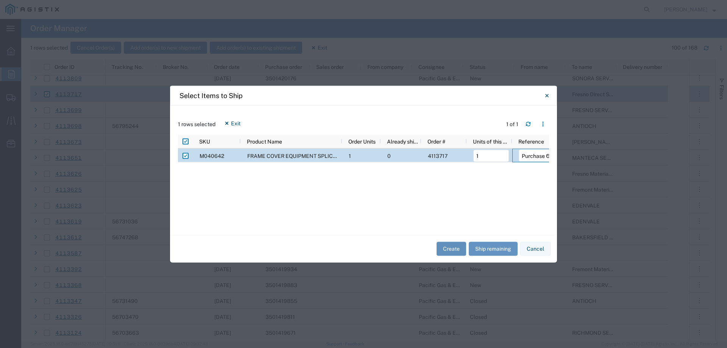
click at [451, 252] on button "Create" at bounding box center [451, 249] width 30 height 14
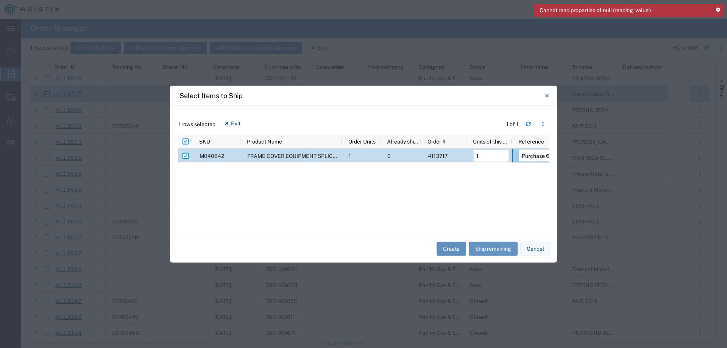
click at [449, 249] on button "Create" at bounding box center [451, 249] width 30 height 14
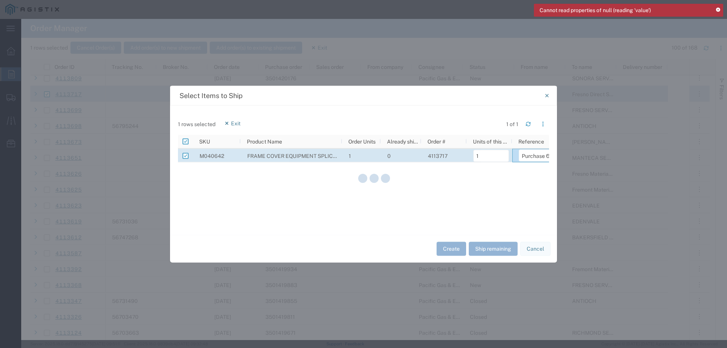
click at [719, 10] on icon at bounding box center [718, 10] width 4 height 4
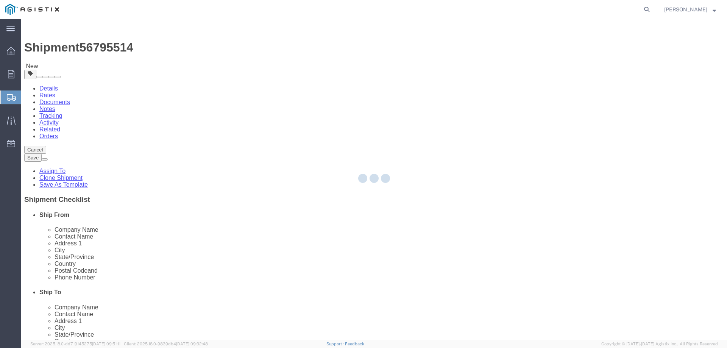
select select
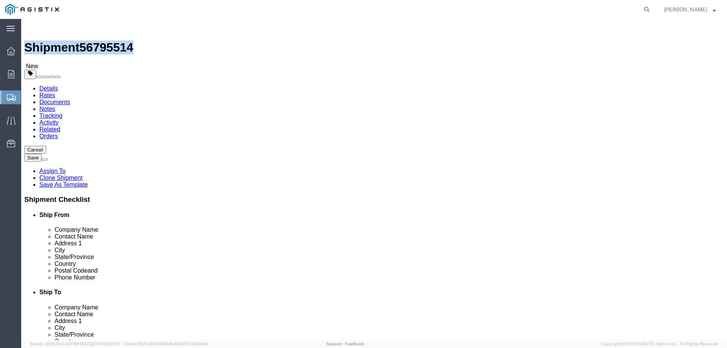
drag, startPoint x: 21, startPoint y: 9, endPoint x: 108, endPoint y: 9, distance: 87.1
click div "Shipment 56795514 New"
copy h1 "Shipment 56795514"
click select "Select All Others Fremont DC Fresno DC Wheatland DC"
select select "23082"
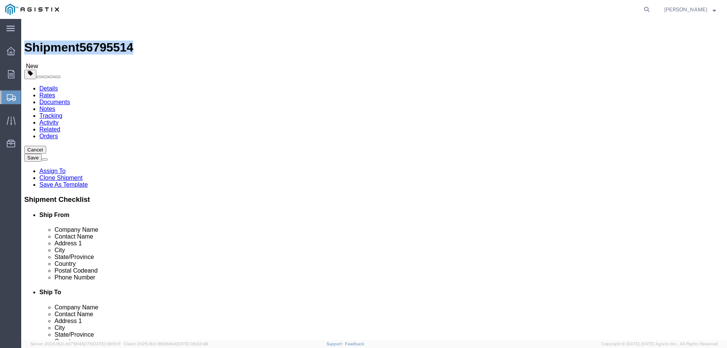
click select "Select All Others Fremont DC Fresno DC Wheatland DC"
select select "MYPROFILE"
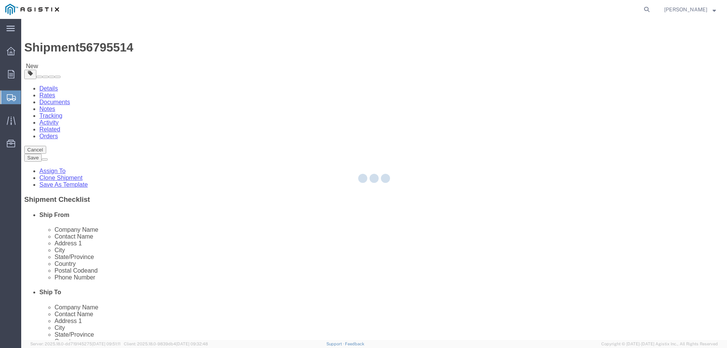
select select "CA"
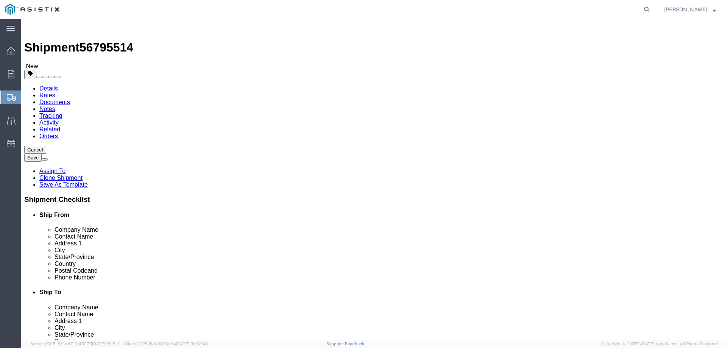
scroll to position [38, 0]
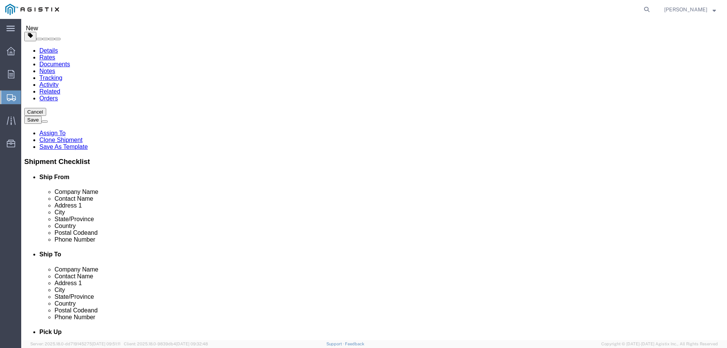
click input "Fresno Direct Ship"
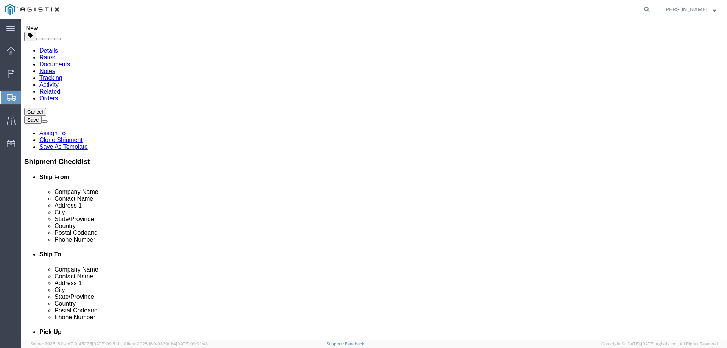
click input "Fresno Direct Ship"
paste input "240 Ford St"
type input "240 Ford St"
paste input "240 Ford St"
type input "240 Ford St"
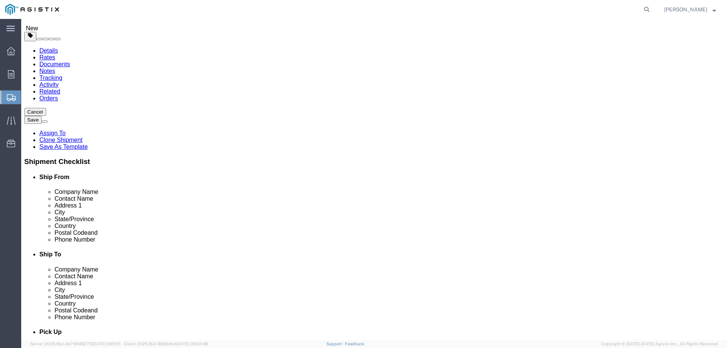
type input "Watsonville"
type input "95076"
type input "123-456-7891"
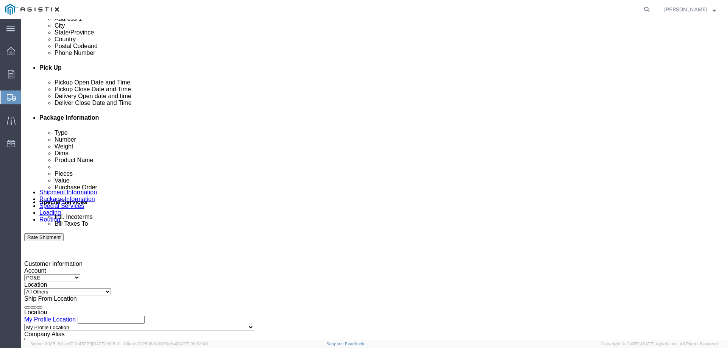
scroll to position [379, 0]
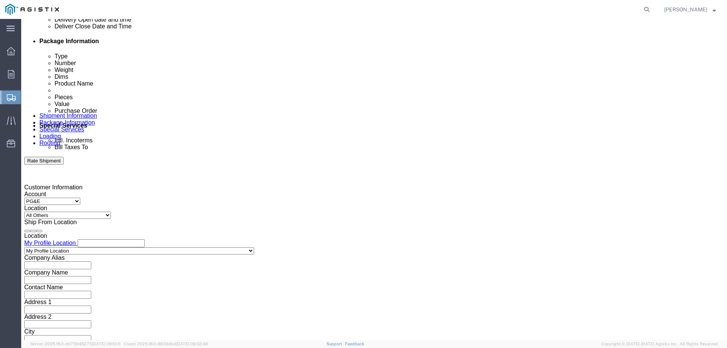
click div "Sep 12 2025 1:00 PM"
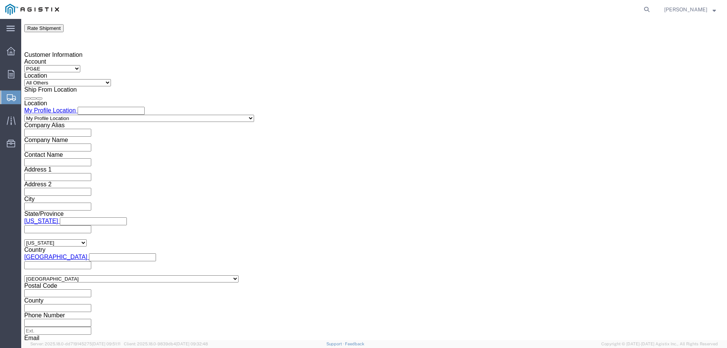
click button "Apply"
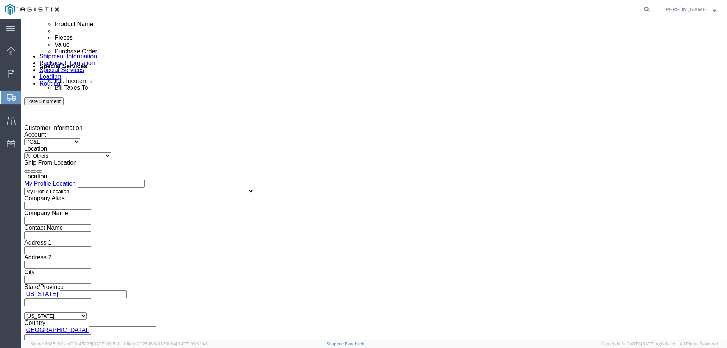
scroll to position [435, 0]
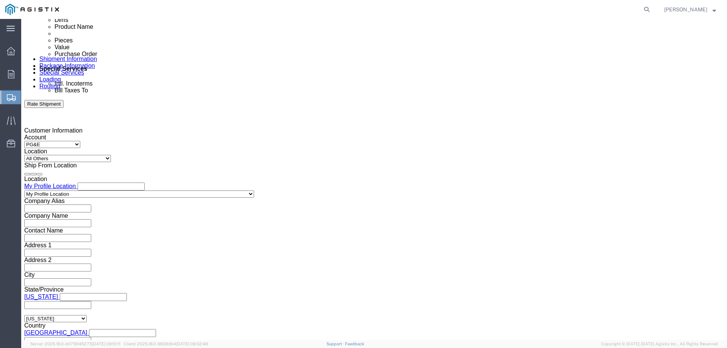
click div "Sep 15 2025 2:00 PM"
click button "Apply"
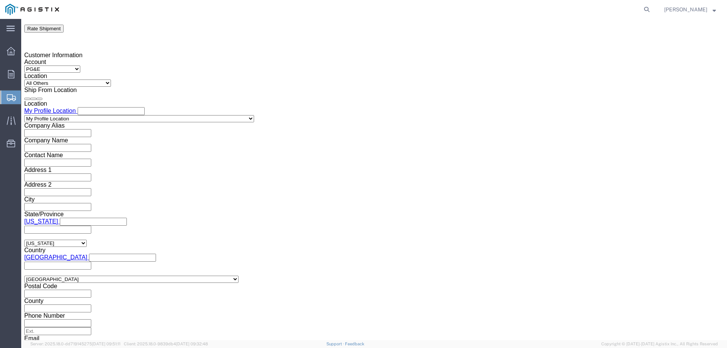
scroll to position [511, 0]
click button "Continue"
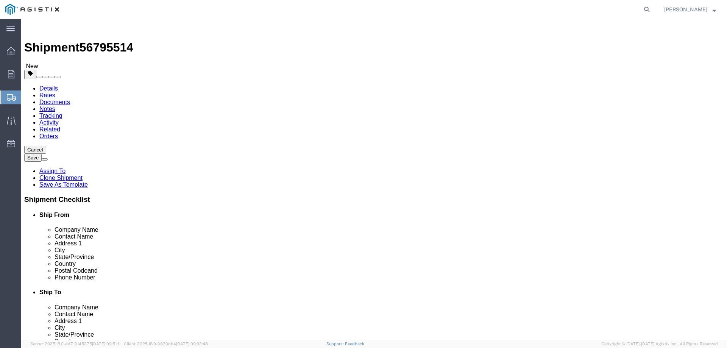
click select "Select Bulk Bundle(s) Cardboard Box(es) Carton(s) Crate(s) Drum(s) (Fiberboard)…"
select select "YRPK"
click select "Select Bulk Bundle(s) Cardboard Box(es) Carton(s) Crate(s) Drum(s) (Fiberboard)…"
click input "0.00"
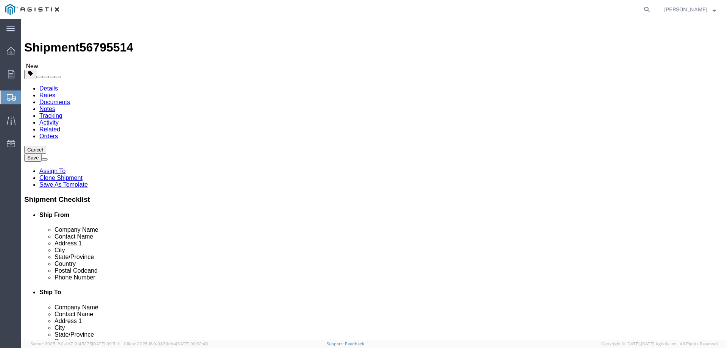
type input "54"
type input "102"
type input "6"
type input "275"
click dd "1.00 Each"
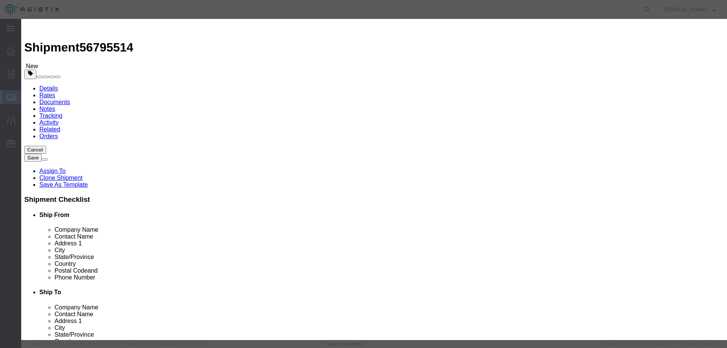
click input "text"
type input "1"
click select "Select 50 55 60 65 70 85 92.5 100 125 175 250 300 400"
select select "55"
click select "Select 50 55 60 65 70 85 92.5 100 125 175 250 300 400"
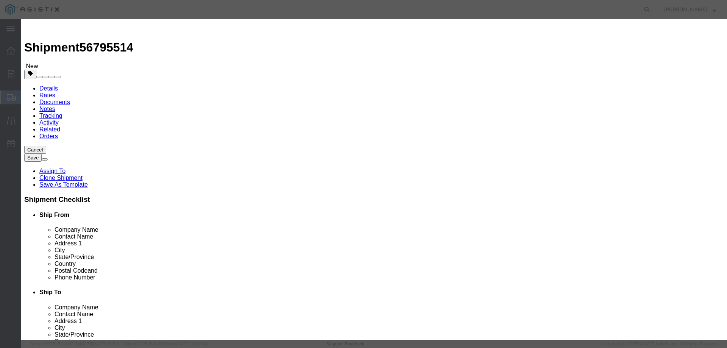
click button "Save & Close"
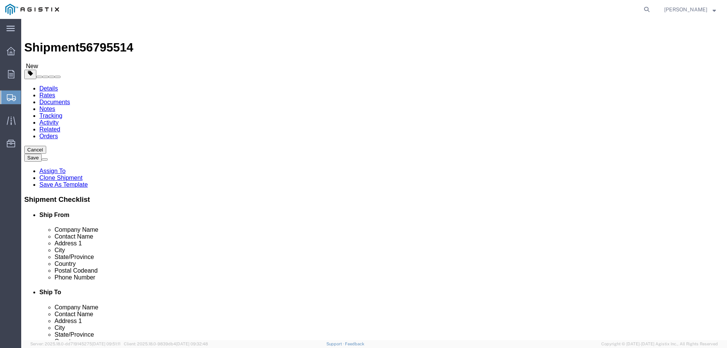
click button "Rate Shipment"
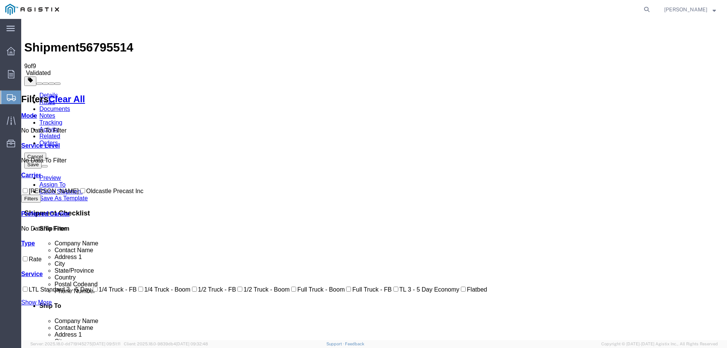
click at [79, 188] on label "Oldcastle Precast Inc" at bounding box center [111, 191] width 65 height 6
click at [80, 188] on input "Oldcastle Precast Inc" at bounding box center [82, 190] width 5 height 5
checkbox input "true"
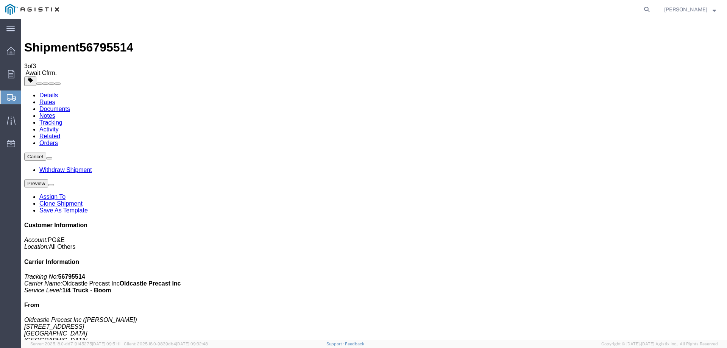
click at [62, 119] on link "Tracking" at bounding box center [50, 122] width 23 height 6
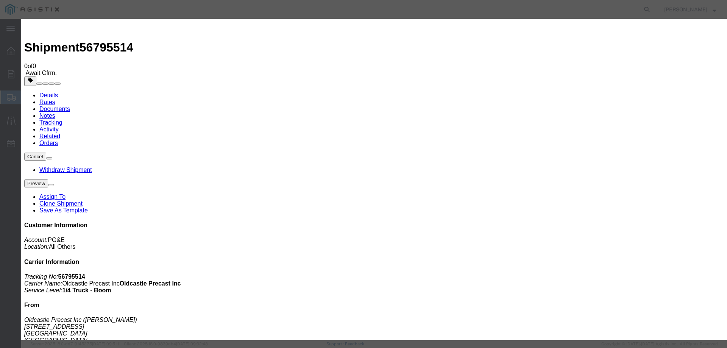
type input "09/11/2025"
type input "1:00 PM"
select select "DELIVRED"
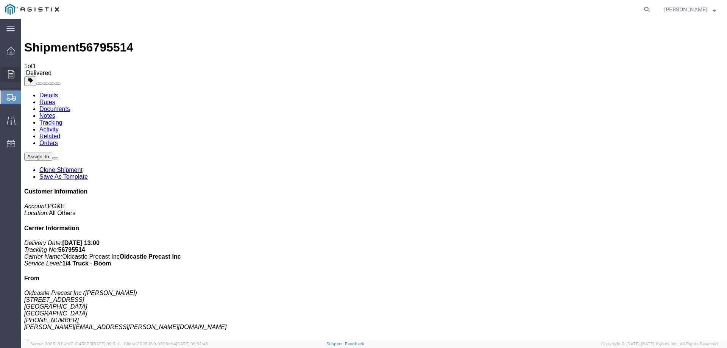
click at [11, 73] on icon at bounding box center [11, 74] width 6 height 8
